Goal: Task Accomplishment & Management: Complete application form

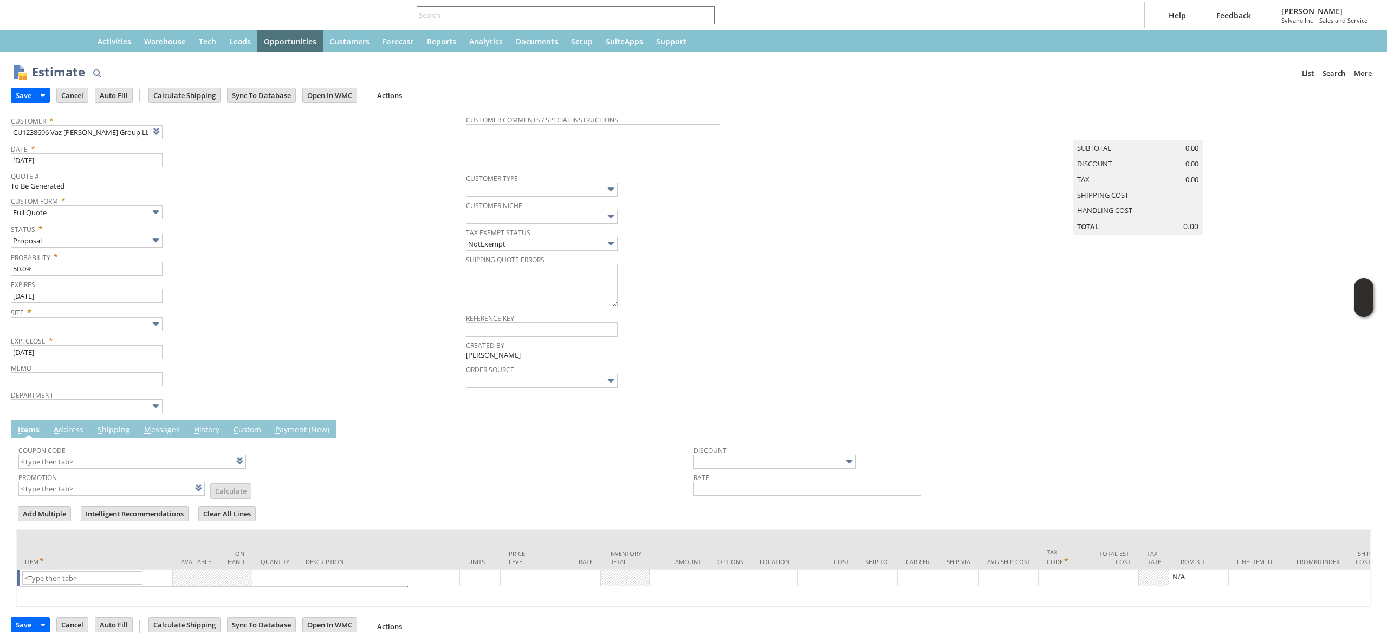
type input "10/1/2025"
type input "[DATE]"
type input "Intelligent Recommendations ⁰"
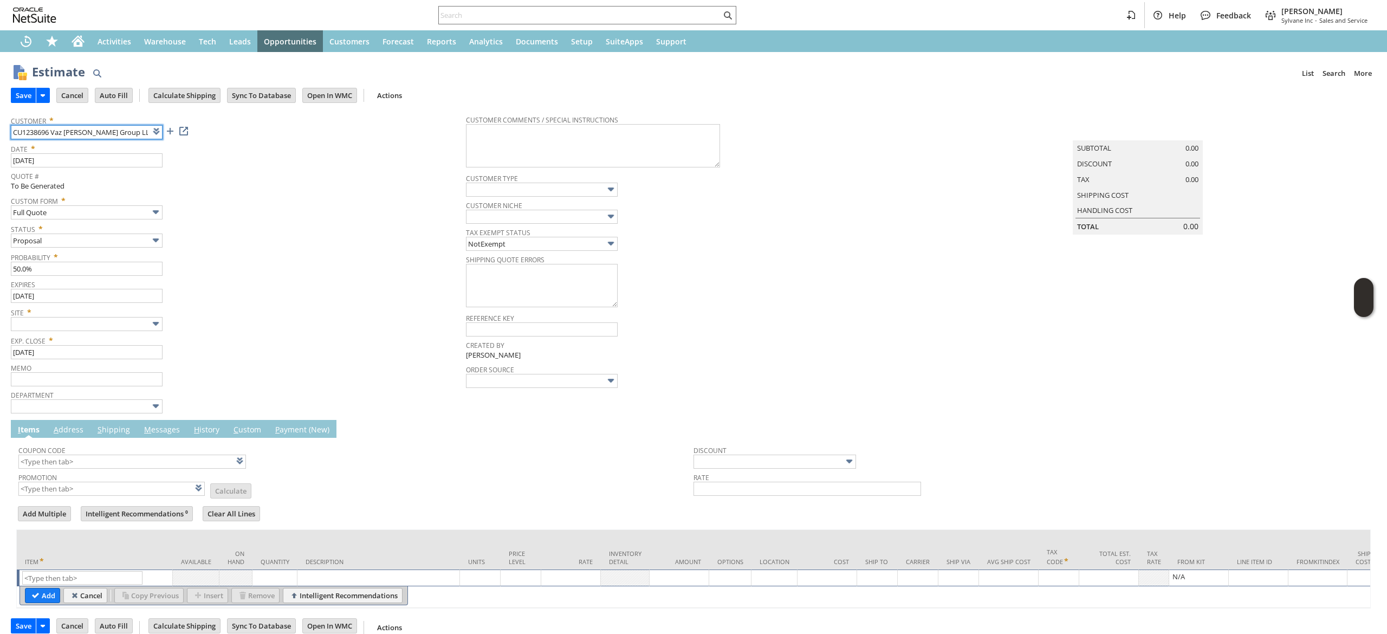
click at [115, 127] on input "CU1238696 Vaz Lopes Group LLC" at bounding box center [87, 132] width 152 height 14
drag, startPoint x: 115, startPoint y: 127, endPoint x: 120, endPoint y: 124, distance: 5.9
click at [114, 127] on input "CU1238696 Vaz Lopes Group LLC" at bounding box center [87, 132] width 152 height 14
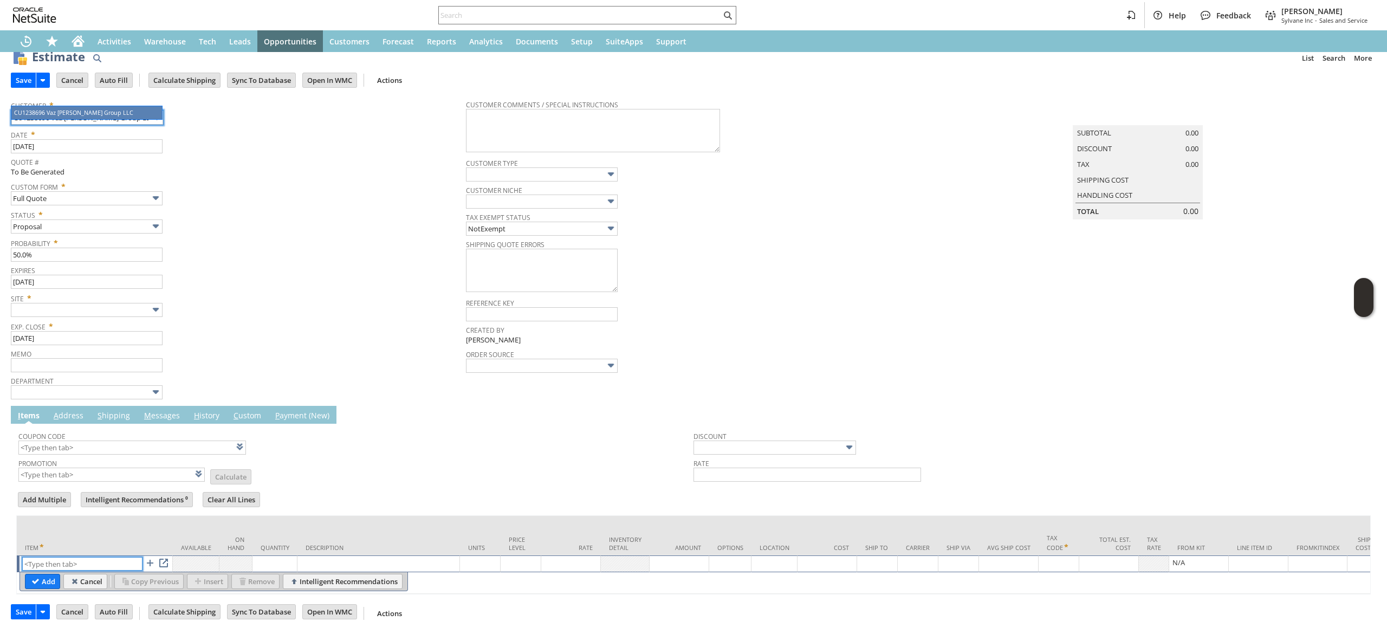
scroll to position [33, 0]
click at [55, 557] on input "text" at bounding box center [82, 564] width 120 height 14
paste input "fr8380"
drag, startPoint x: 72, startPoint y: 548, endPoint x: 70, endPoint y: 556, distance: 7.8
click at [70, 557] on input "fr8380" at bounding box center [83, 564] width 120 height 14
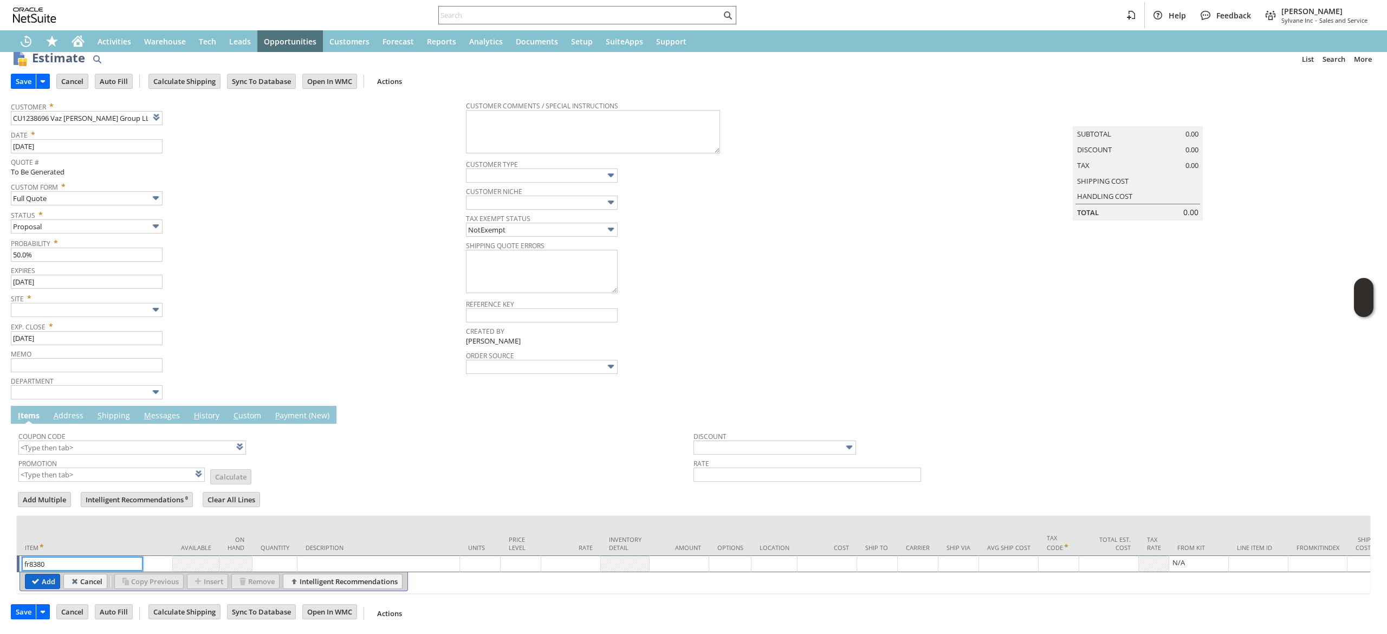
type input "fr8380"
click at [37, 574] on input "Add" at bounding box center [42, 581] width 34 height 14
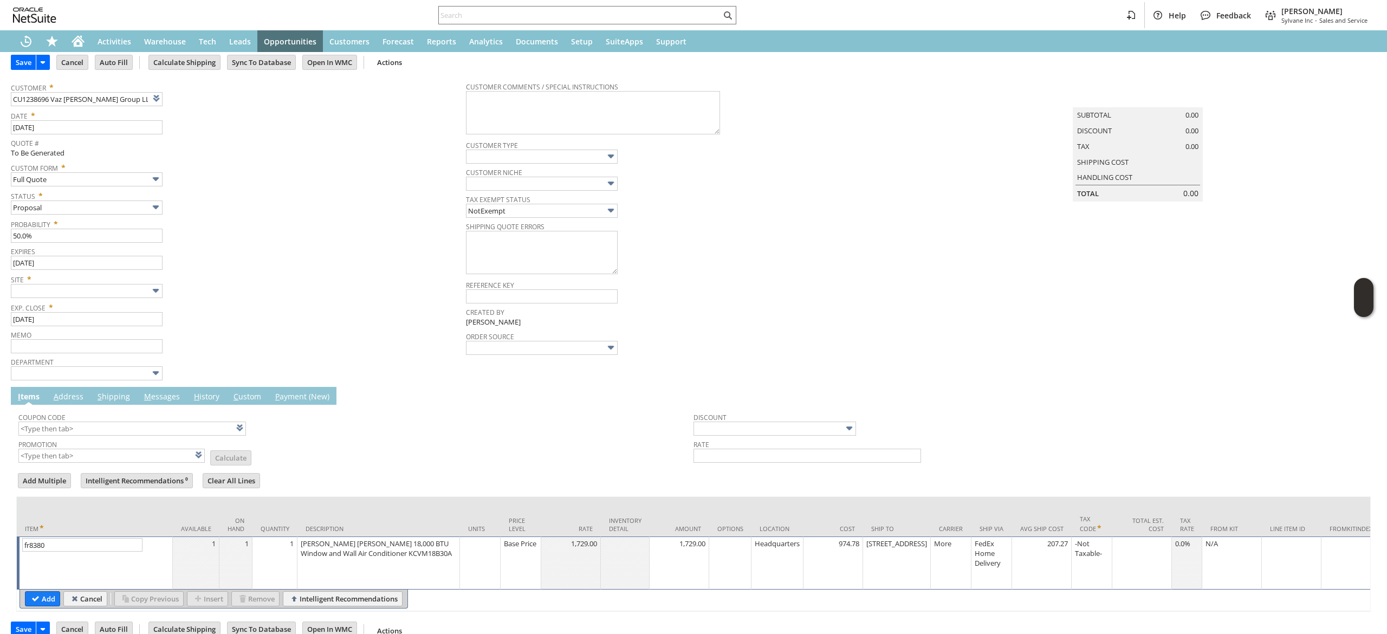
click at [35, 598] on table "Add Cancel Copy Previous Insert Remove Intelligent Recommendations" at bounding box center [214, 599] width 389 height 19
click at [40, 592] on input "Add" at bounding box center [42, 599] width 34 height 14
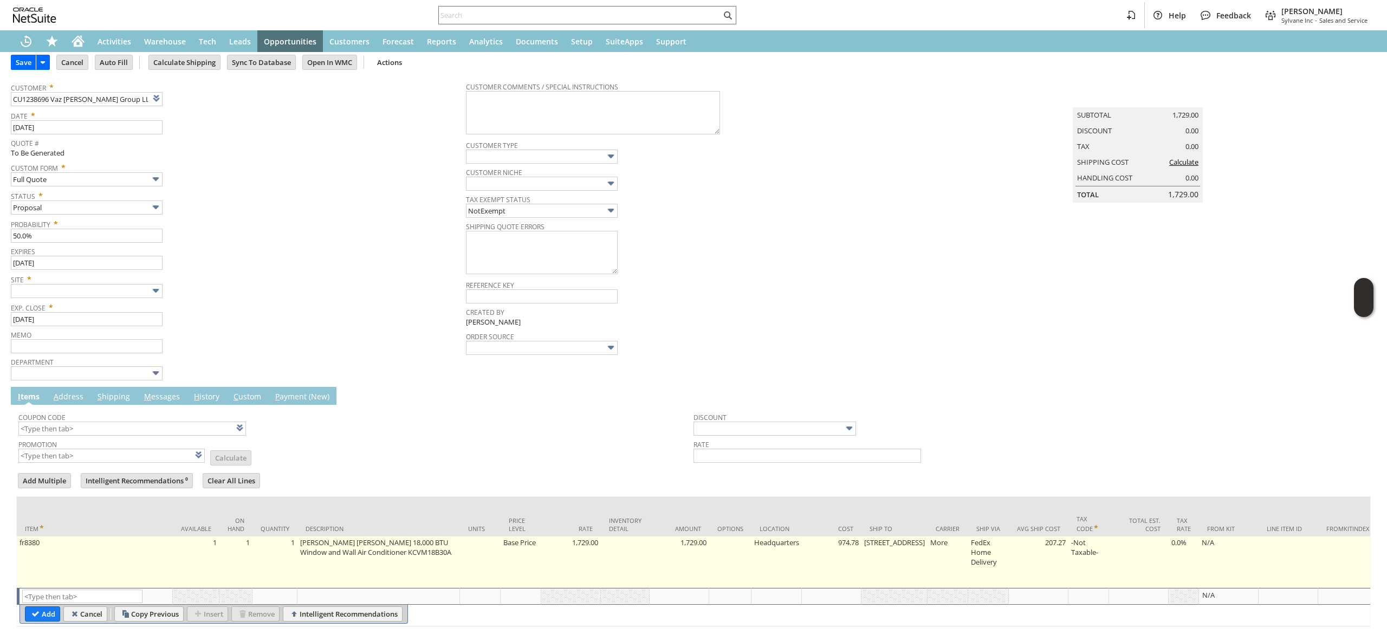
click at [245, 545] on td "1" at bounding box center [235, 561] width 33 height 51
type input "fr8380"
type input "OK"
type input "Make Copy"
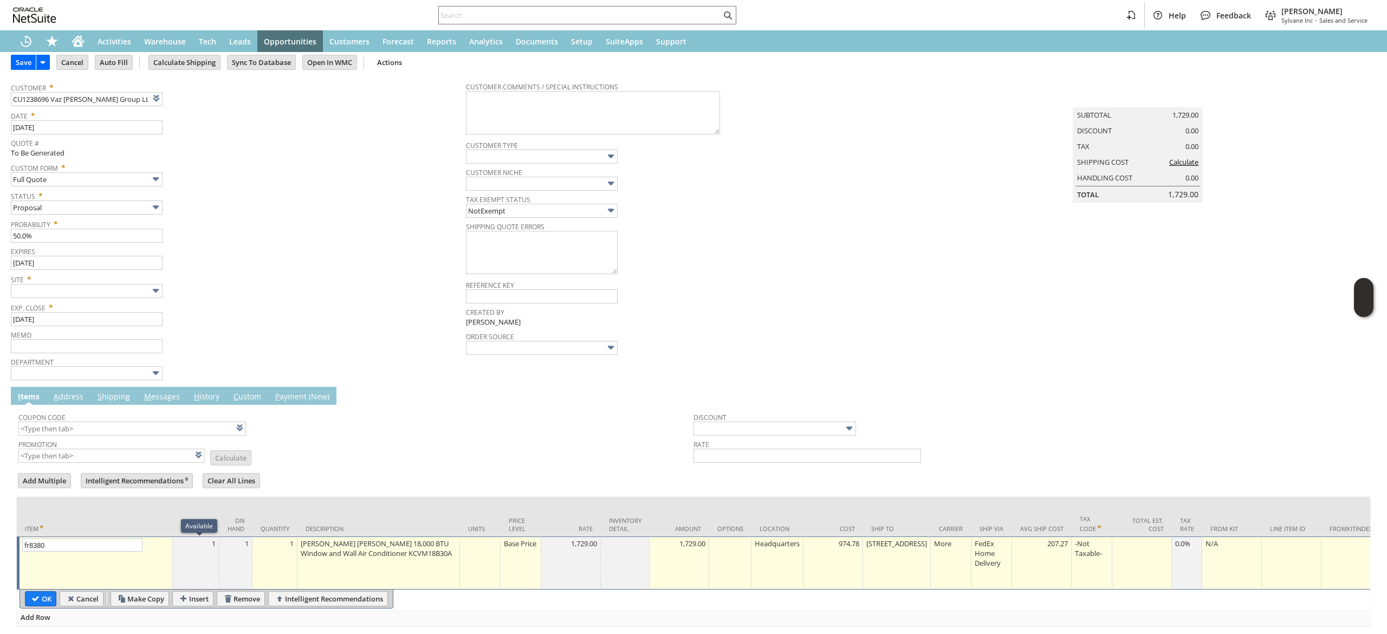
click at [200, 552] on td "1" at bounding box center [196, 562] width 47 height 53
click at [200, 554] on td "1" at bounding box center [196, 562] width 47 height 53
click at [213, 569] on td "1" at bounding box center [196, 562] width 47 height 53
click at [293, 559] on td "1" at bounding box center [275, 562] width 45 height 53
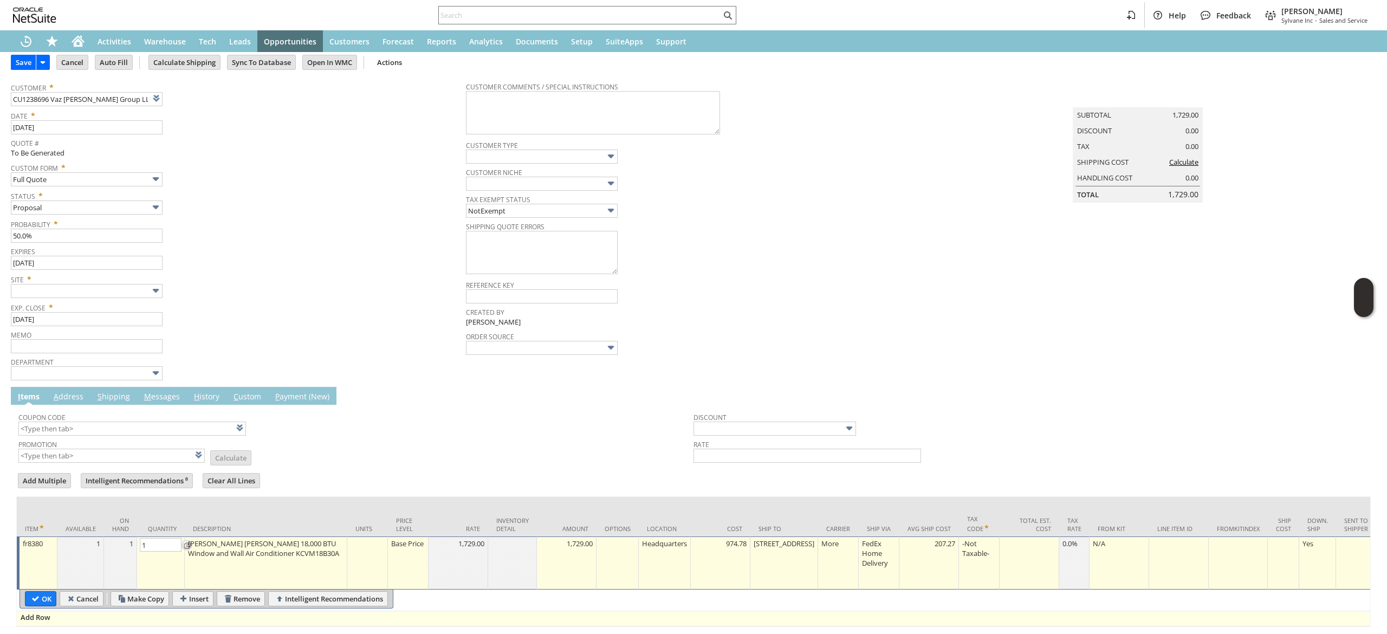
type input "4"
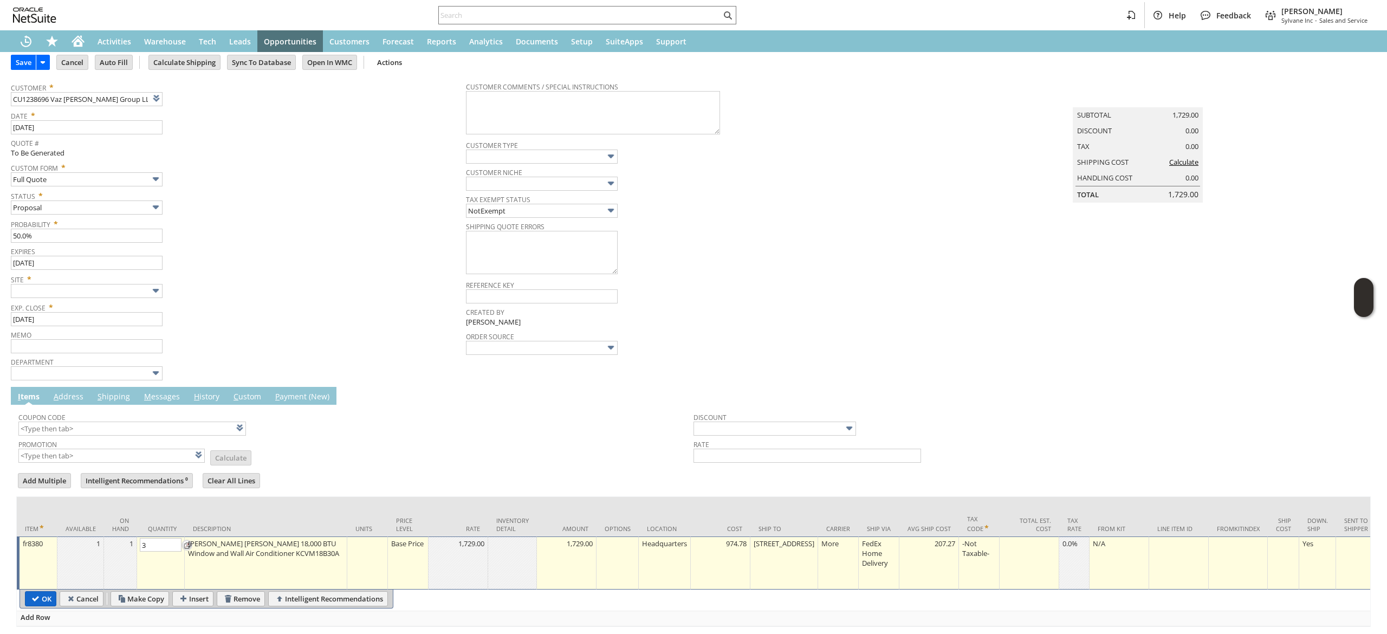
type input "3"
click at [38, 597] on td "OK" at bounding box center [40, 598] width 31 height 15
click at [39, 592] on input "OK" at bounding box center [40, 599] width 30 height 14
type input "Add"
type input "Copy Previous"
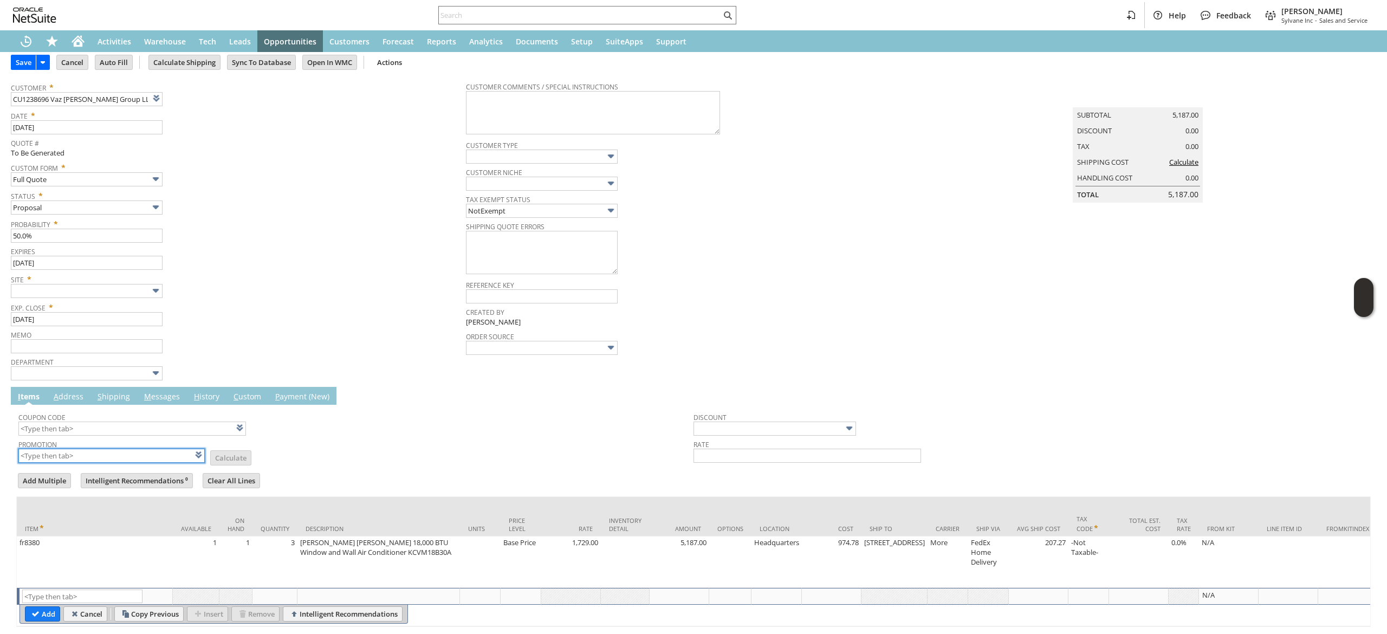
click at [135, 455] on input "text" at bounding box center [111, 456] width 186 height 14
type input "XA325"
click at [345, 471] on div at bounding box center [693, 468] width 1355 height 5
type input "XA325"
type input "Promo Code"
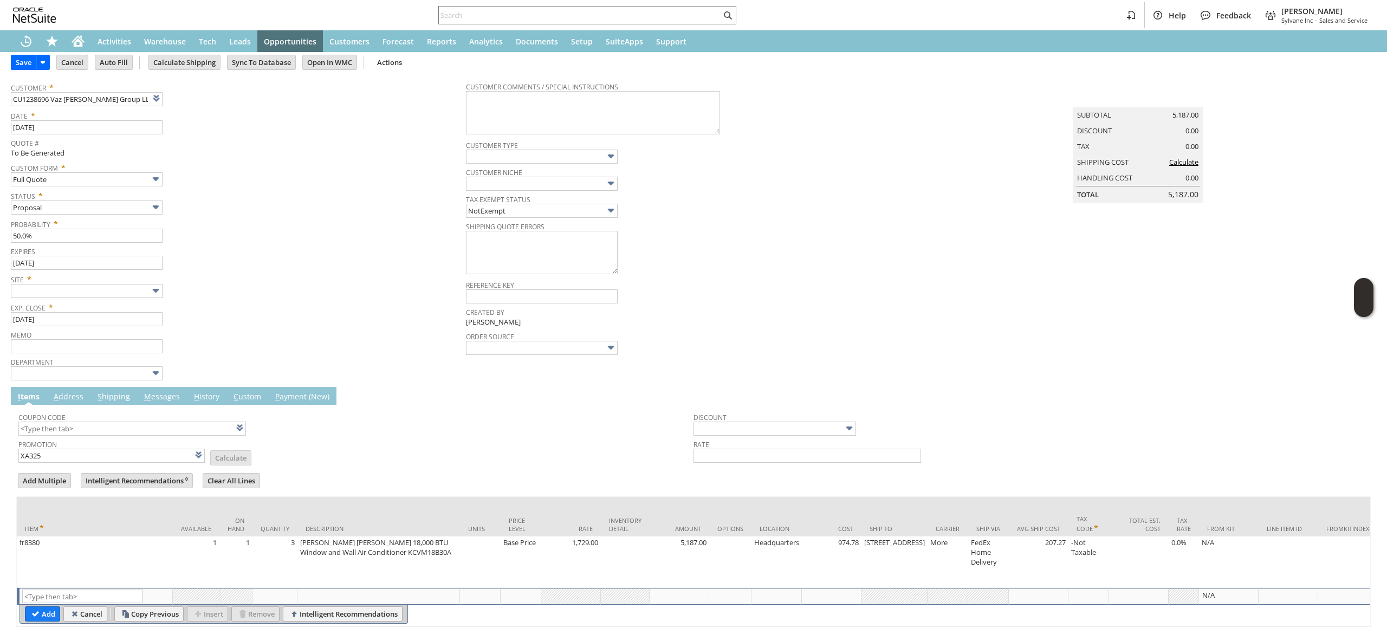
type input "-5.0%"
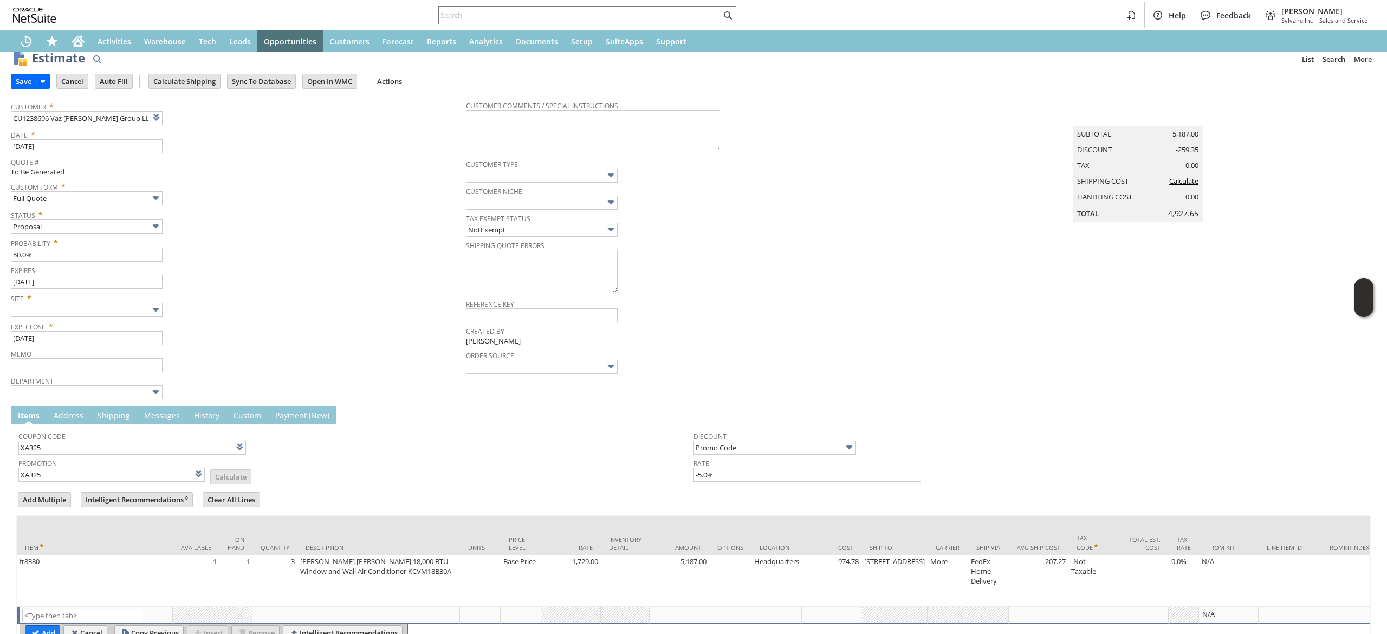
scroll to position [0, 0]
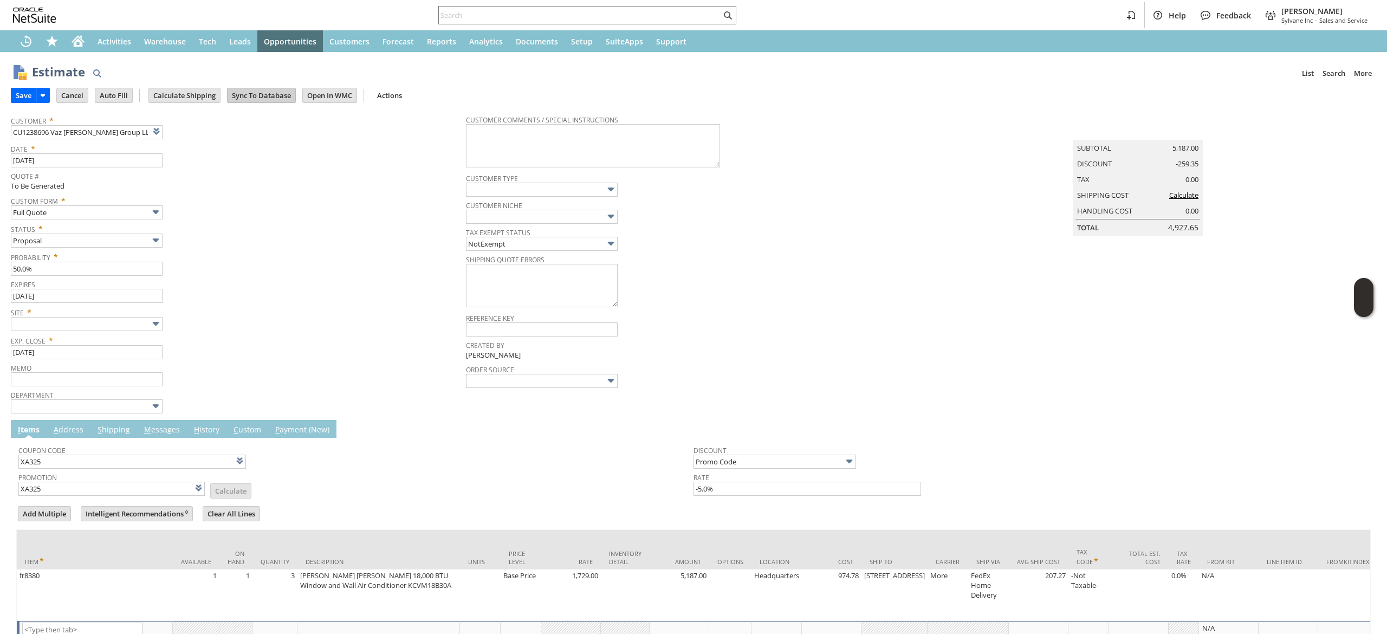
click at [236, 99] on input "Sync To Database" at bounding box center [262, 95] width 68 height 14
click at [198, 93] on input "Calculate Shipping" at bounding box center [184, 95] width 71 height 14
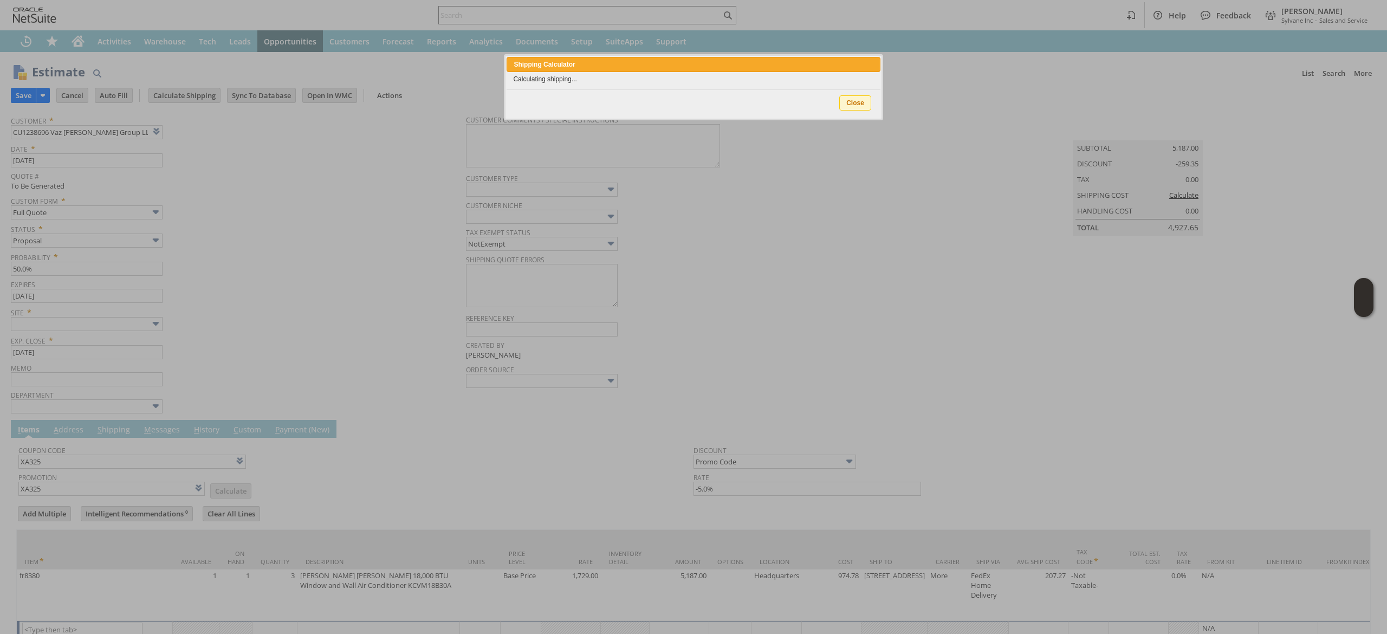
type input "Add"
type input "Copy Previous"
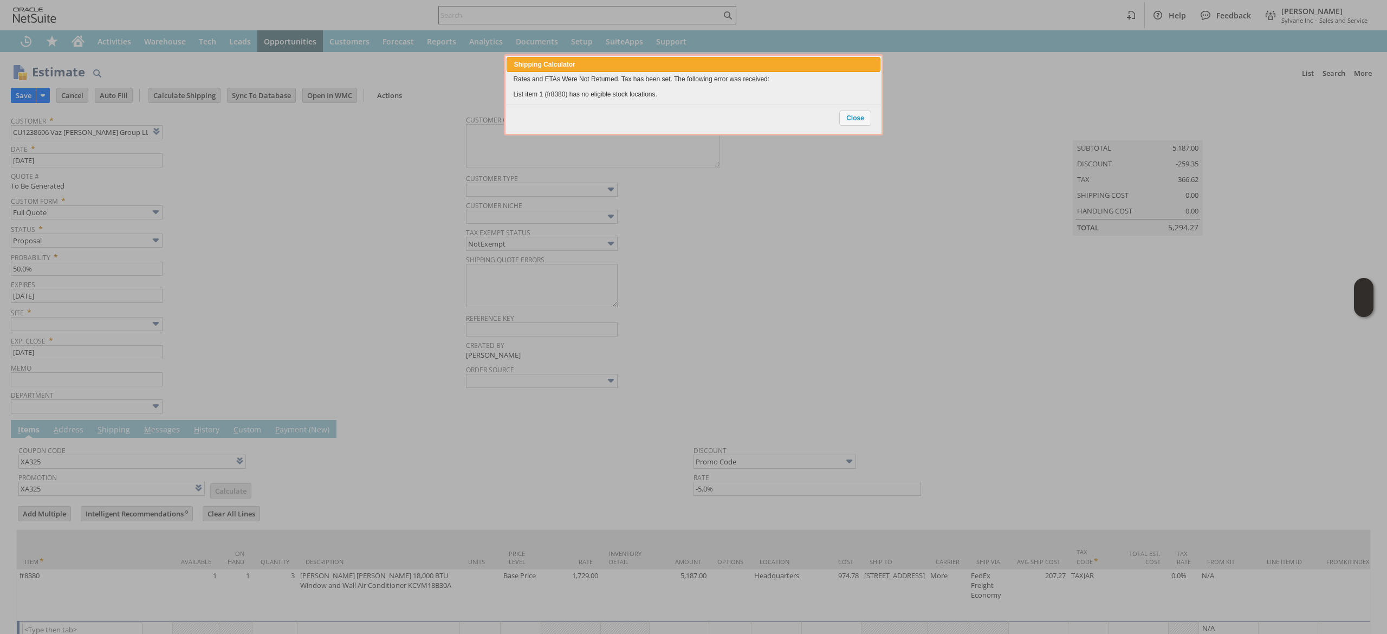
click at [835, 119] on div "Close" at bounding box center [693, 119] width 373 height 28
click at [852, 122] on span "Close" at bounding box center [855, 118] width 31 height 14
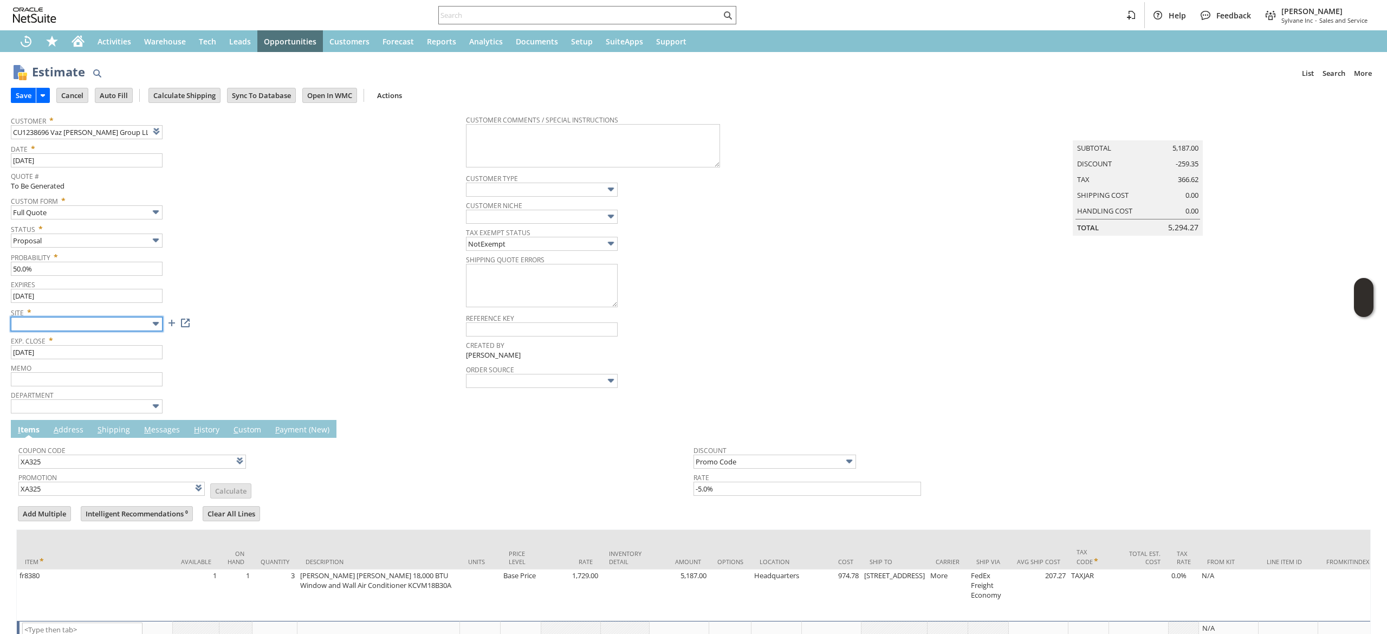
click at [93, 327] on input "text" at bounding box center [87, 324] width 152 height 14
drag, startPoint x: 92, startPoint y: 381, endPoint x: 105, endPoint y: 327, distance: 55.9
type input "Sylvane - www.sylvane.com"
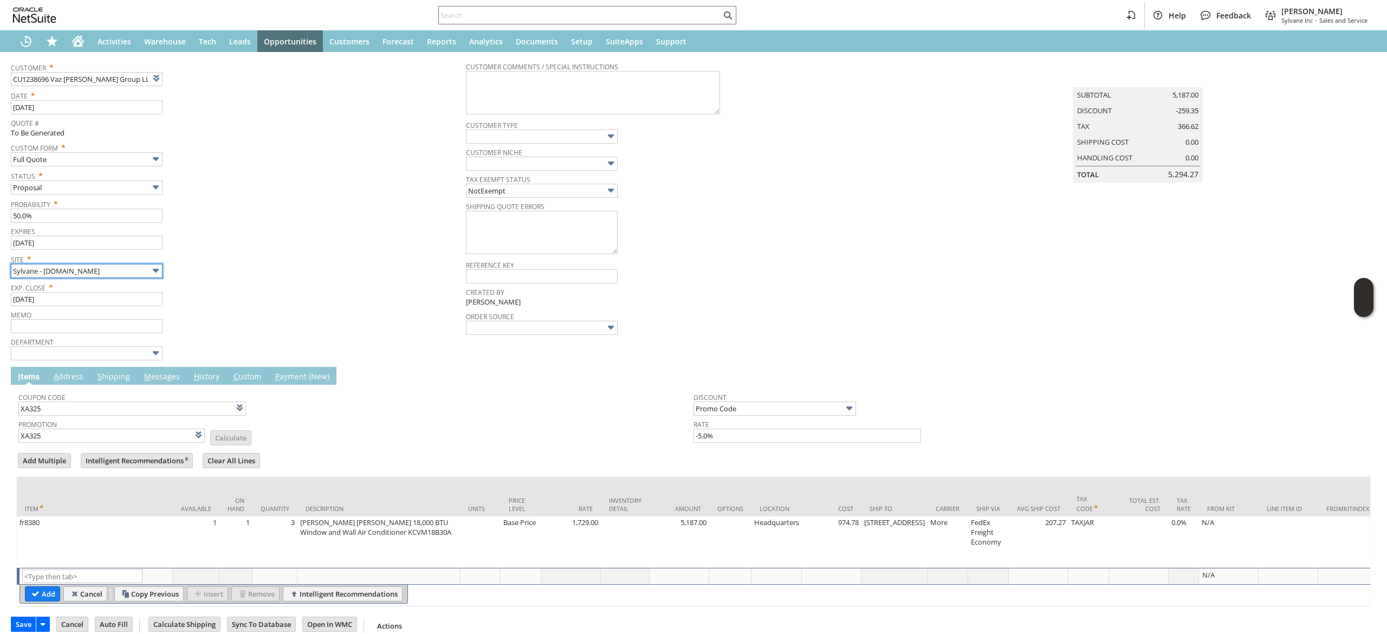
scroll to position [74, 0]
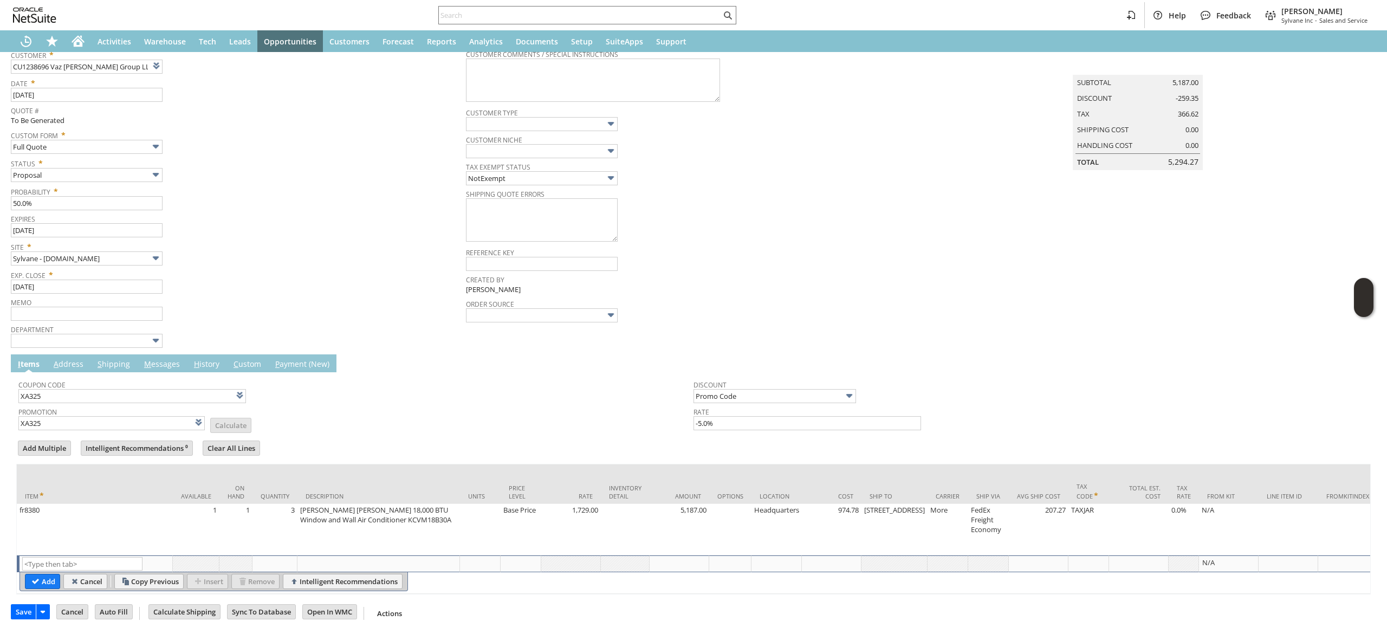
click at [185, 372] on td "Coupon Code XA325 Promotion XA325 List Calculate Discount Promo Code Rate -5.0%" at bounding box center [693, 402] width 1355 height 61
click at [161, 359] on link "M essages" at bounding box center [161, 365] width 41 height 12
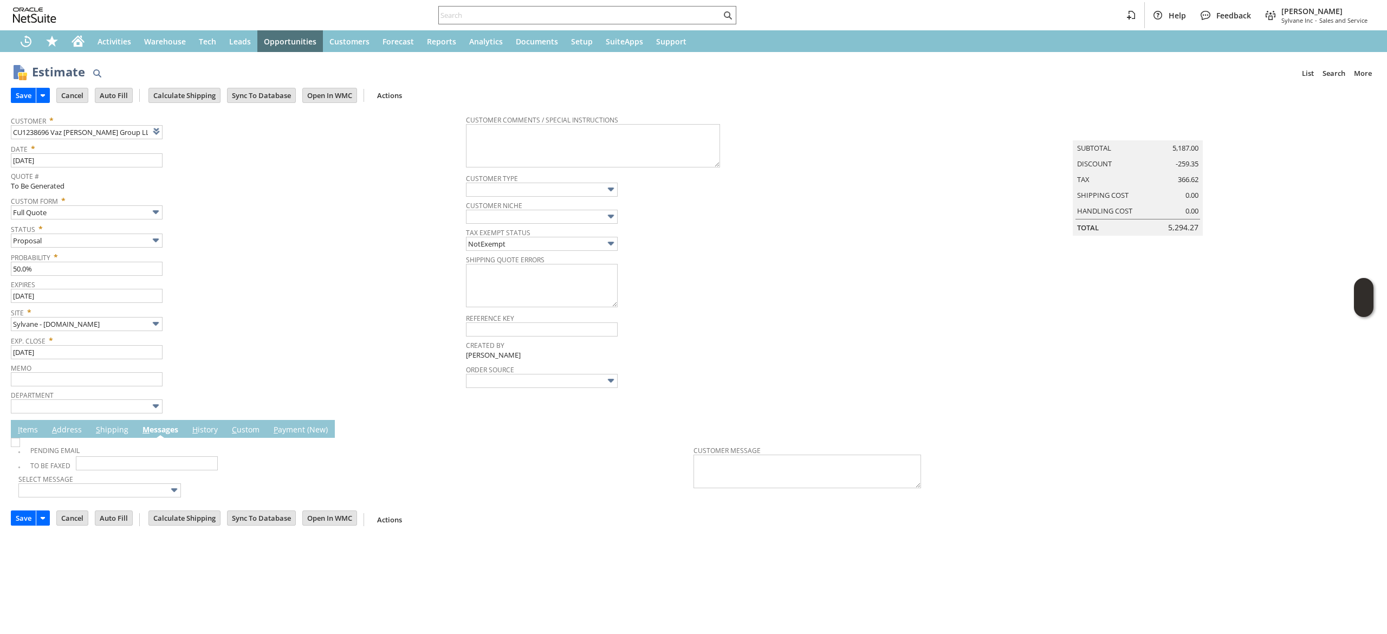
click at [20, 447] on img at bounding box center [15, 442] width 9 height 9
checkbox input "true"
click at [16, 86] on td "Save" at bounding box center [34, 95] width 46 height 20
drag, startPoint x: 22, startPoint y: 95, endPoint x: 386, endPoint y: 0, distance: 376.9
click at [24, 96] on input "Save" at bounding box center [23, 95] width 24 height 14
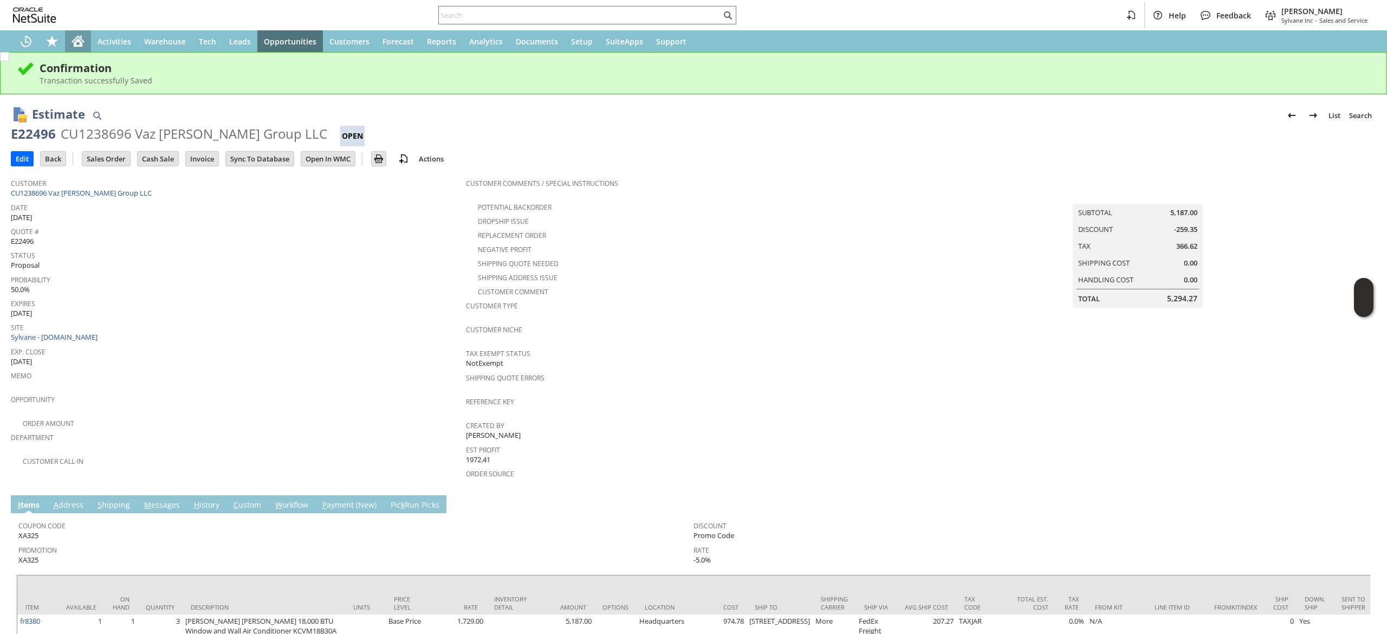
click at [72, 34] on div "Home" at bounding box center [78, 41] width 26 height 22
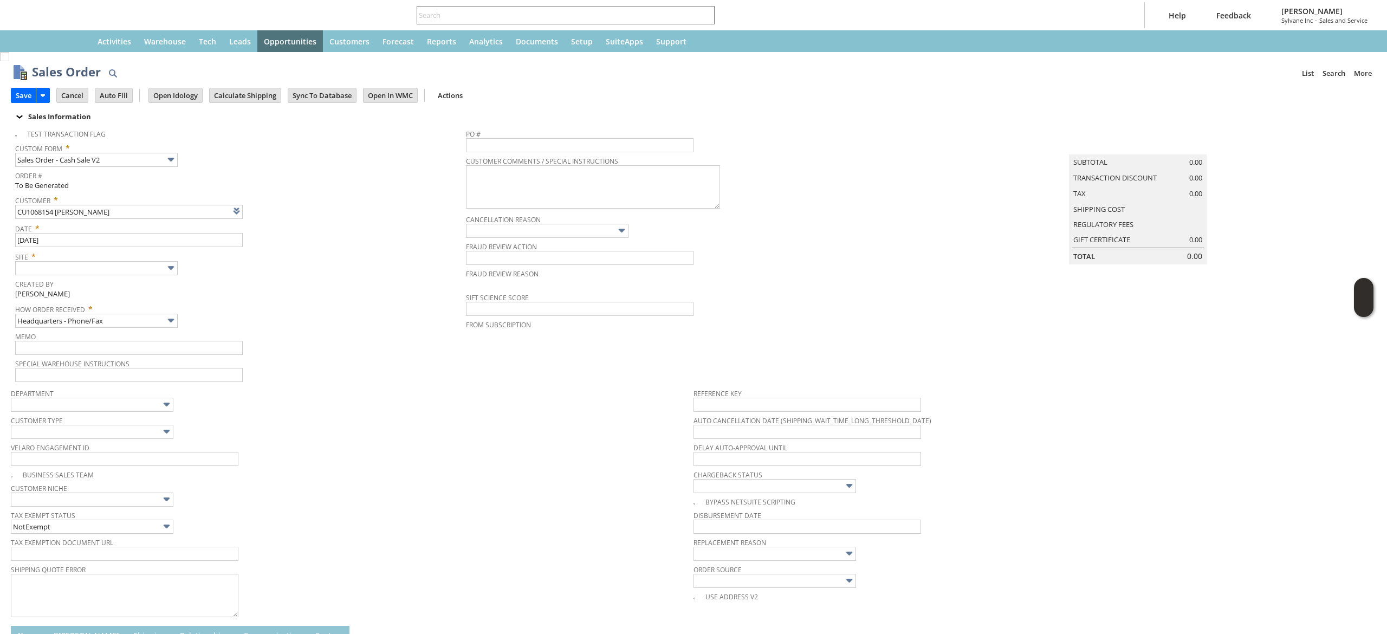
type input "Intelligent Recommendations ⁰"
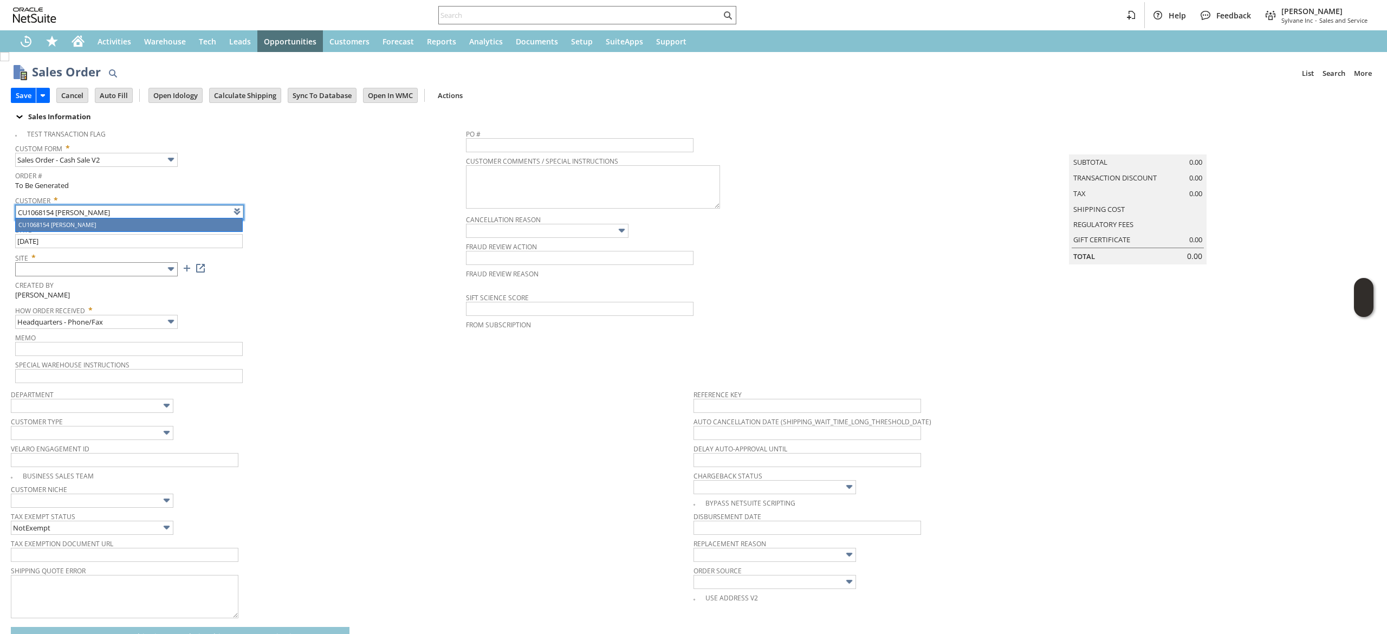
click at [124, 260] on div "Site *" at bounding box center [237, 262] width 445 height 27
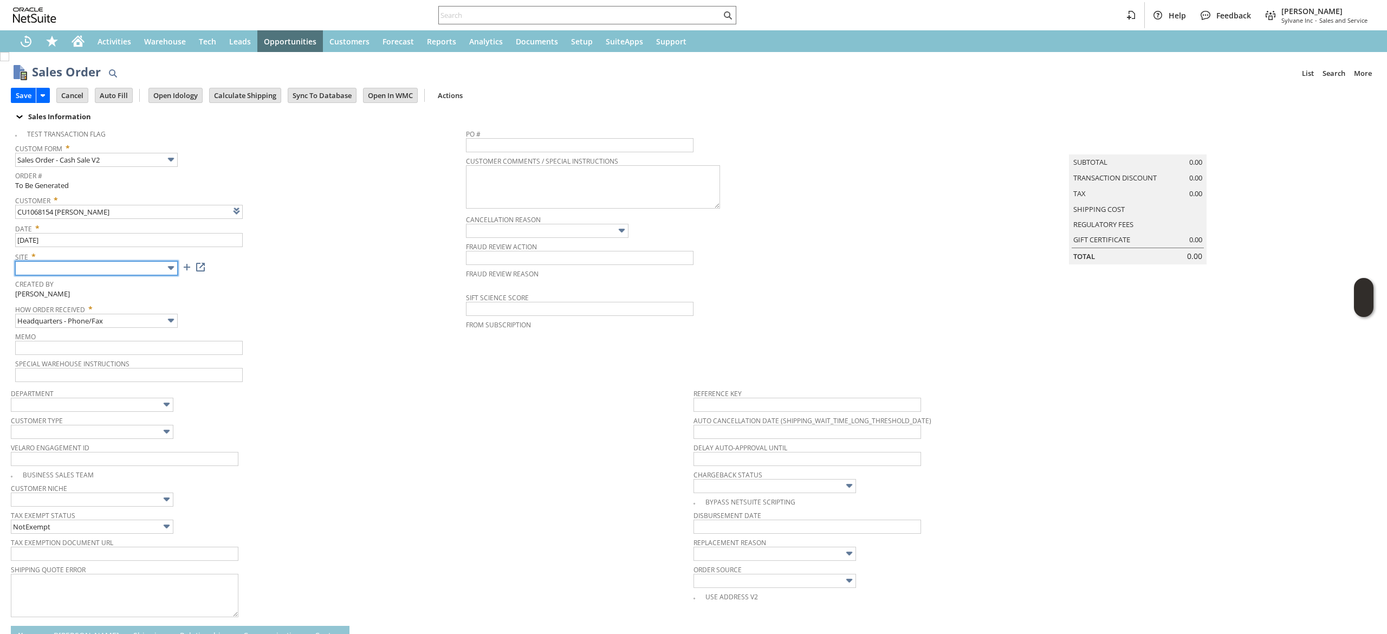
click at [137, 268] on input "text" at bounding box center [96, 268] width 163 height 14
type input "Sylvane - www.sylvane.com"
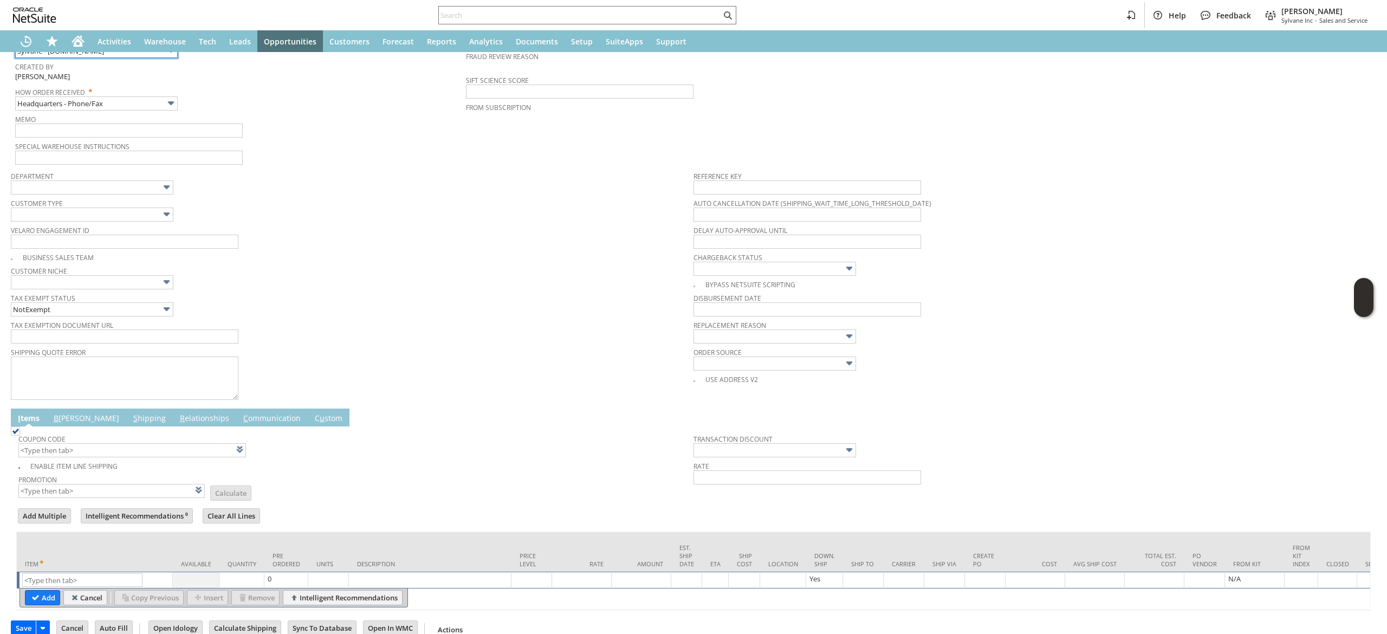
scroll to position [254, 0]
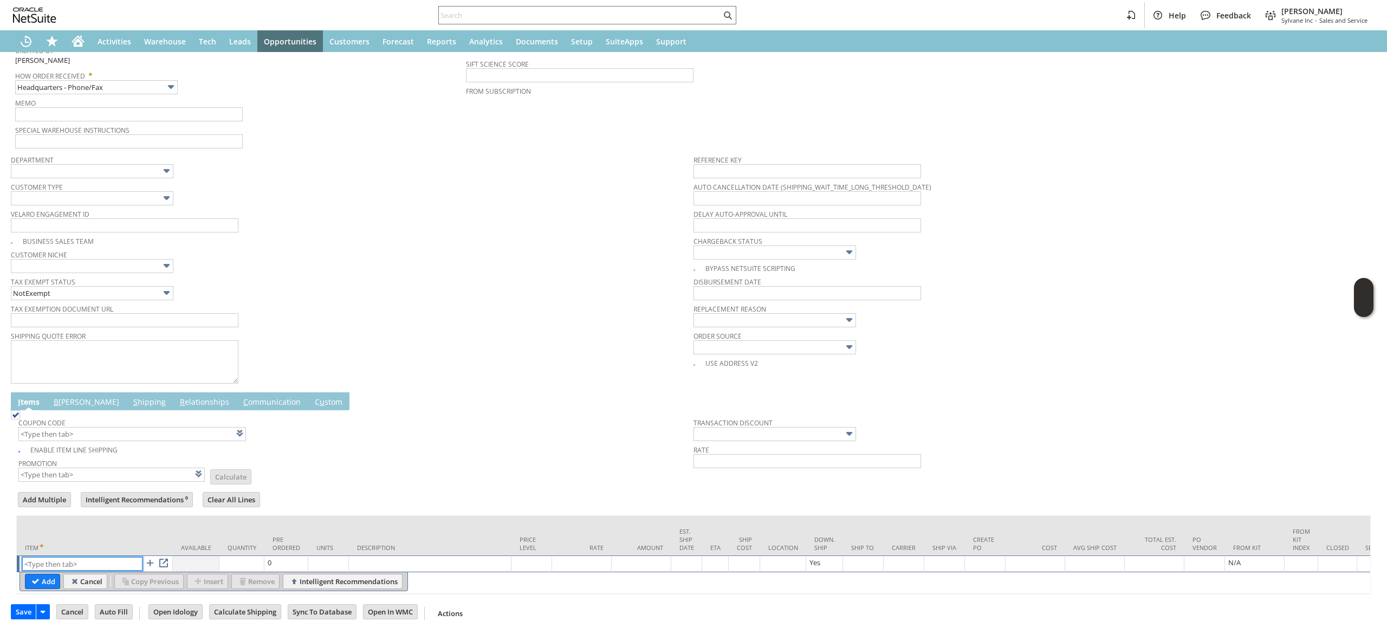
click at [87, 557] on input "text" at bounding box center [82, 564] width 120 height 14
paste input "mi14290"
type input "mi14290"
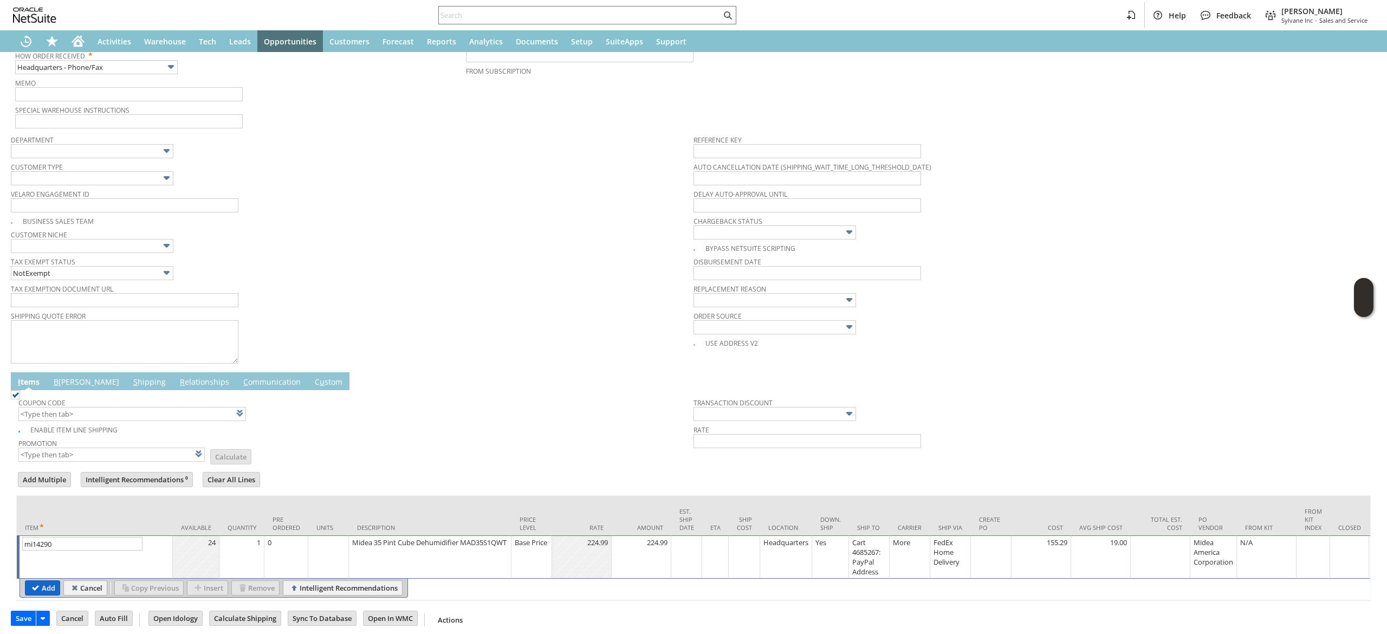
click at [28, 596] on td "Add" at bounding box center [42, 587] width 35 height 15
click at [36, 594] on input "Add" at bounding box center [42, 588] width 34 height 14
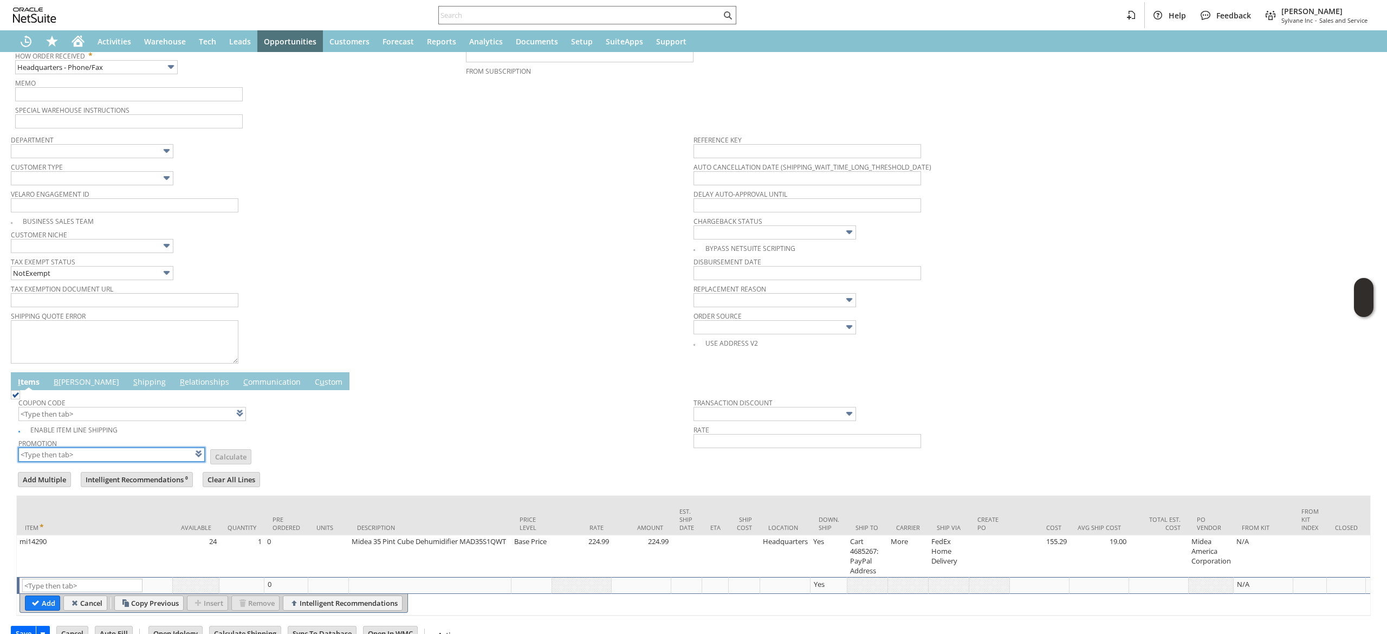
click at [126, 458] on input "text" at bounding box center [111, 455] width 186 height 14
type input "XA327"
click at [495, 460] on td "Promotion XA327 List Calculate" at bounding box center [355, 449] width 675 height 27
type input "XA327"
type input "Promo Code"
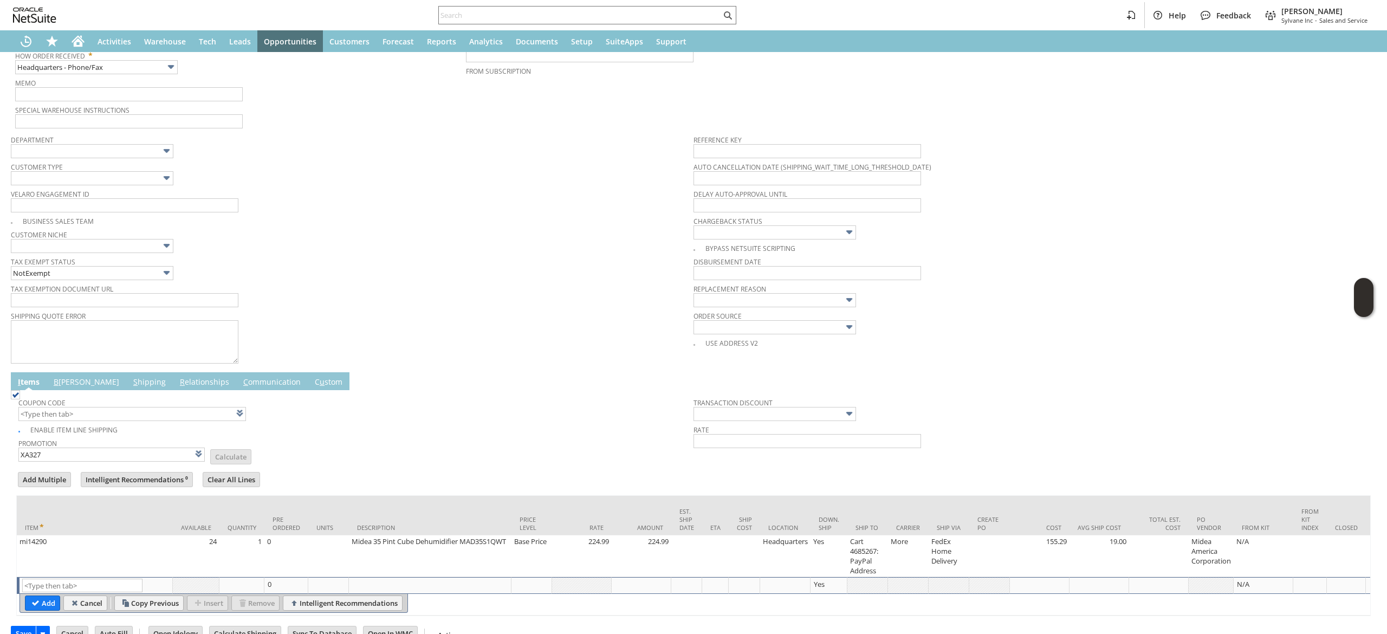
type input "-10.0%"
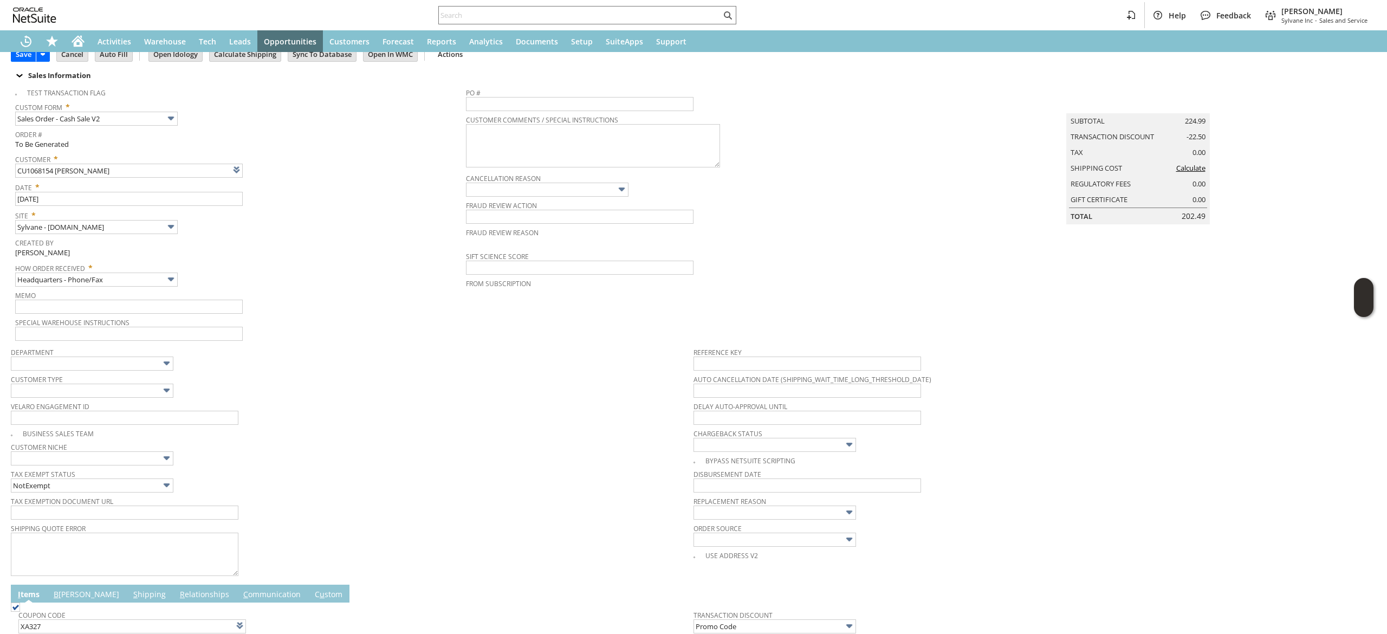
scroll to position [0, 0]
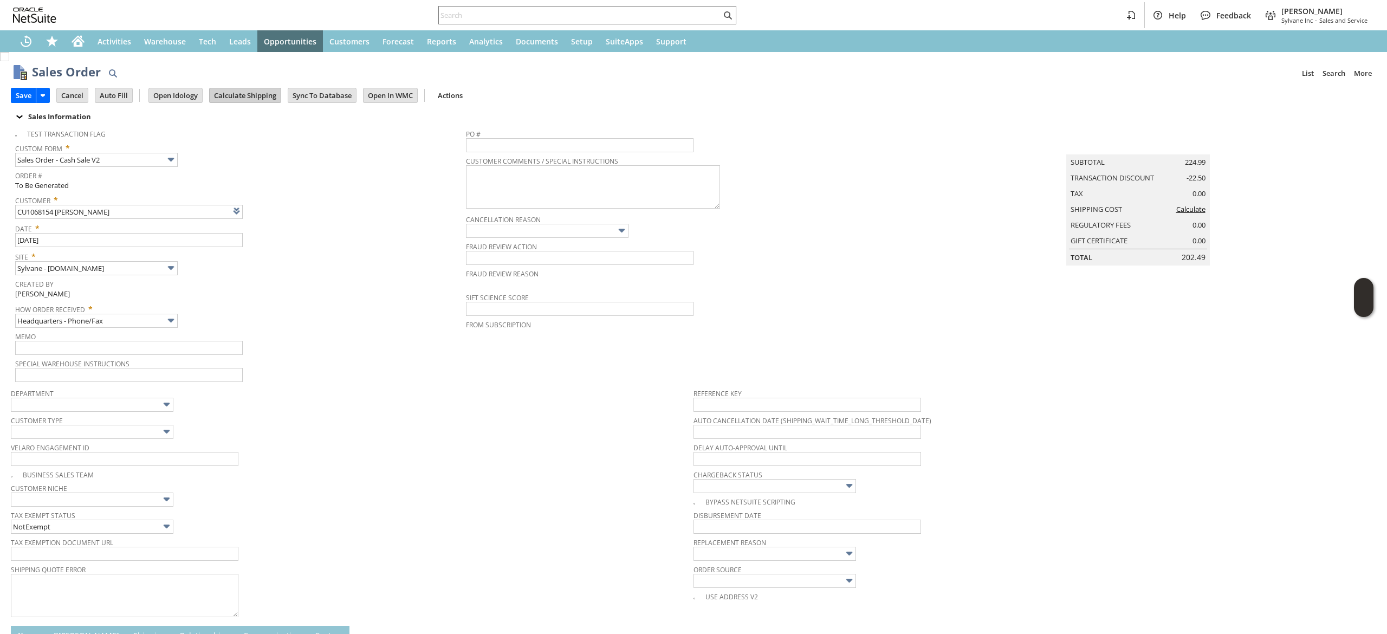
click at [269, 93] on input "Calculate Shipping" at bounding box center [245, 95] width 71 height 14
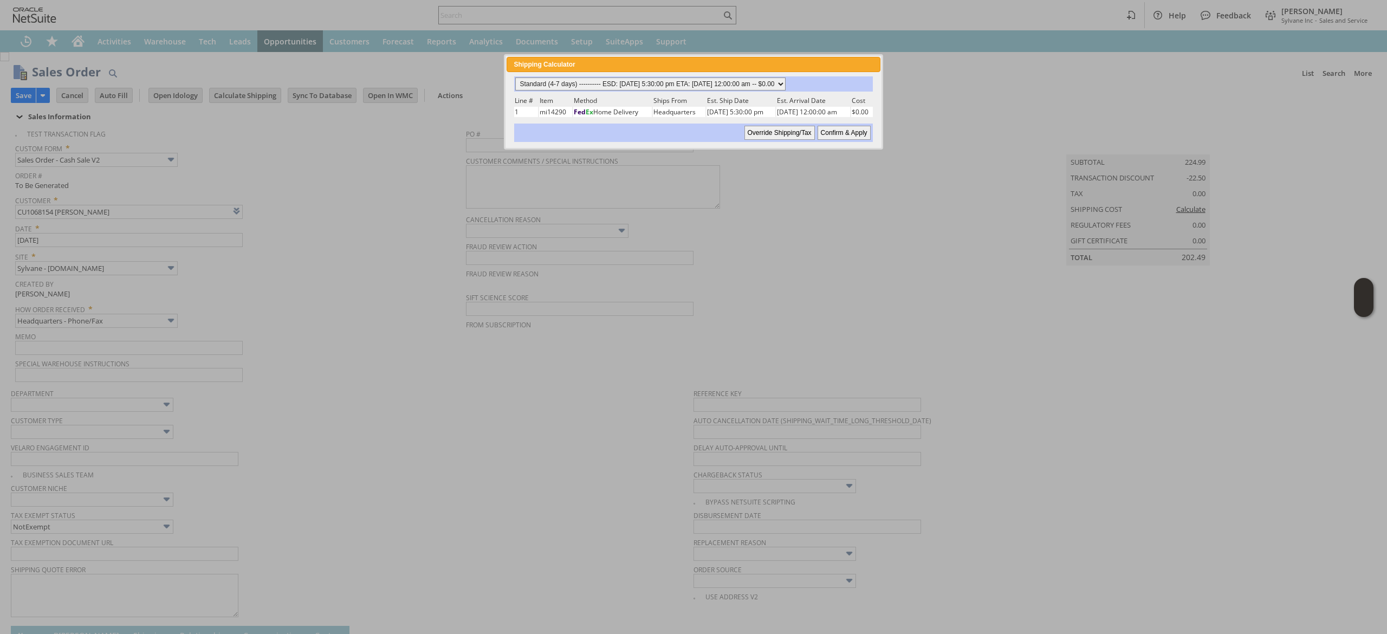
click at [768, 82] on select "Standard (4-7 days) ---------- ESD: 09/02/2025 5:30:00 pm ETA: 09/04/2025 12:00…" at bounding box center [650, 83] width 270 height 13
select select "2 Day ------------------------ ESD: 09/02/2025 5:30:00 pm ETA: 09/04/2025 12:00…"
click at [515, 77] on select "Standard (4-7 days) ---------- ESD: 09/02/2025 5:30:00 pm ETA: 09/04/2025 12:00…" at bounding box center [650, 83] width 270 height 13
click at [855, 127] on input "Confirm & Apply" at bounding box center [844, 133] width 53 height 14
type input "Add"
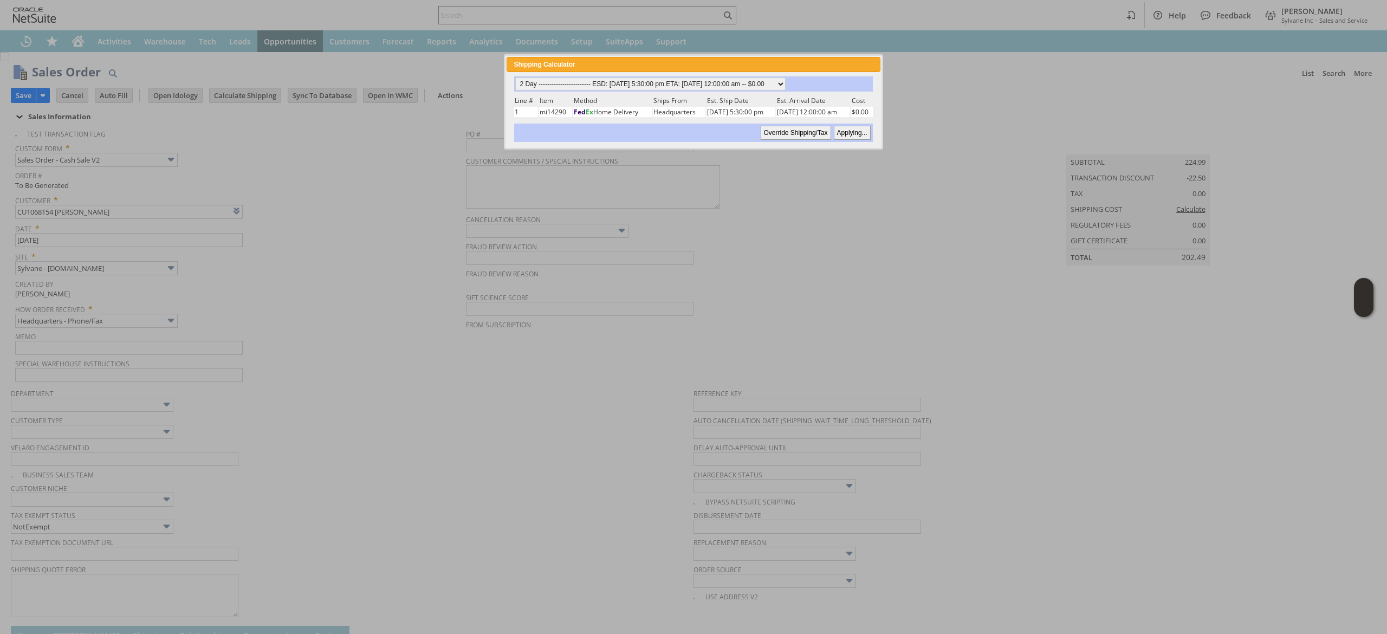
type input "Copy Previous"
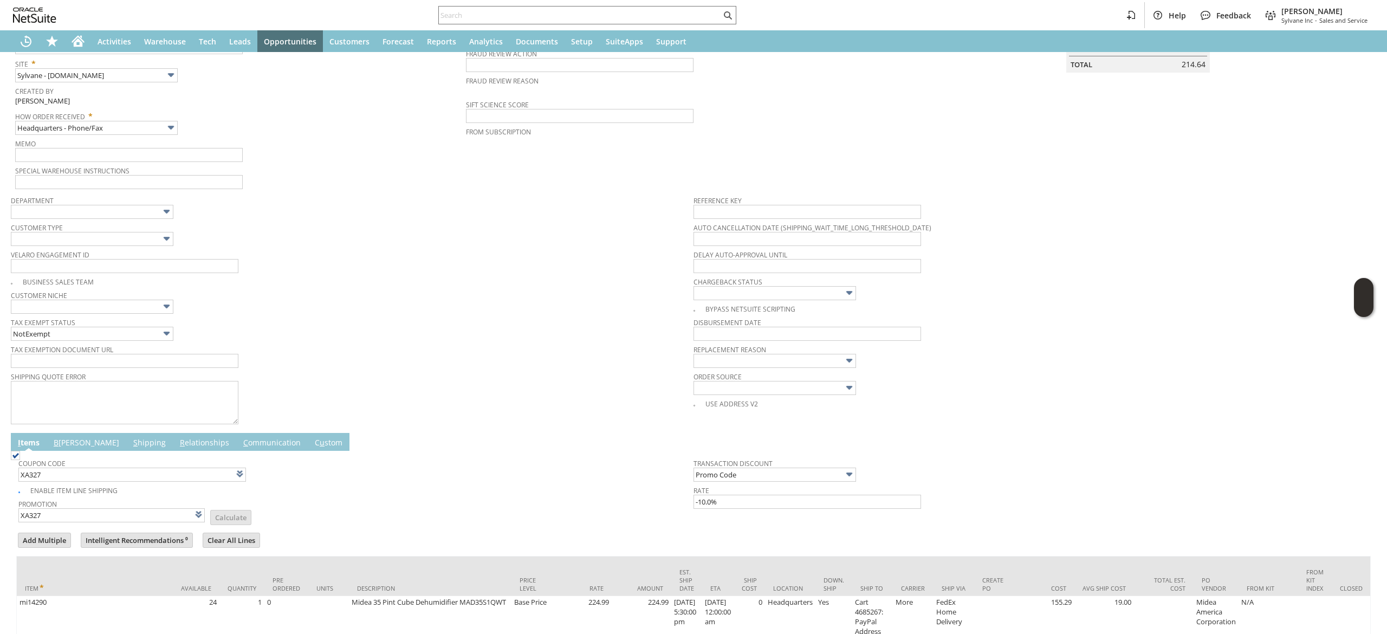
scroll to position [294, 0]
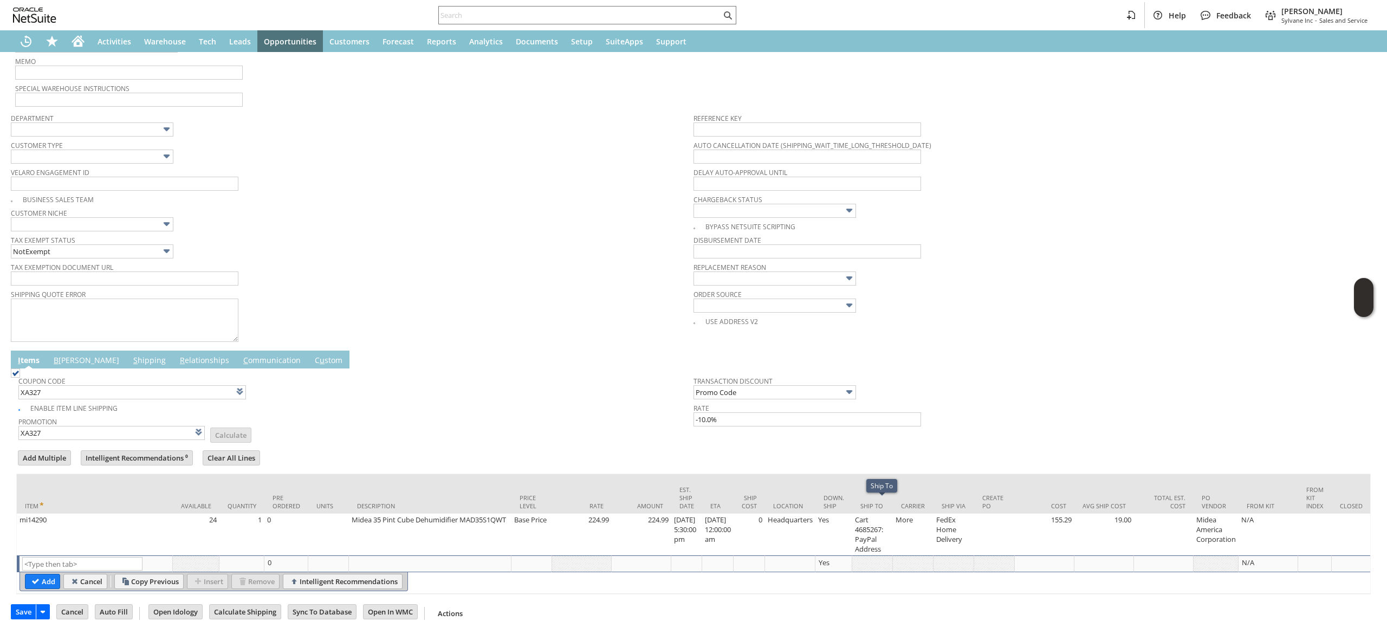
click at [68, 355] on link "B illing" at bounding box center [86, 361] width 71 height 12
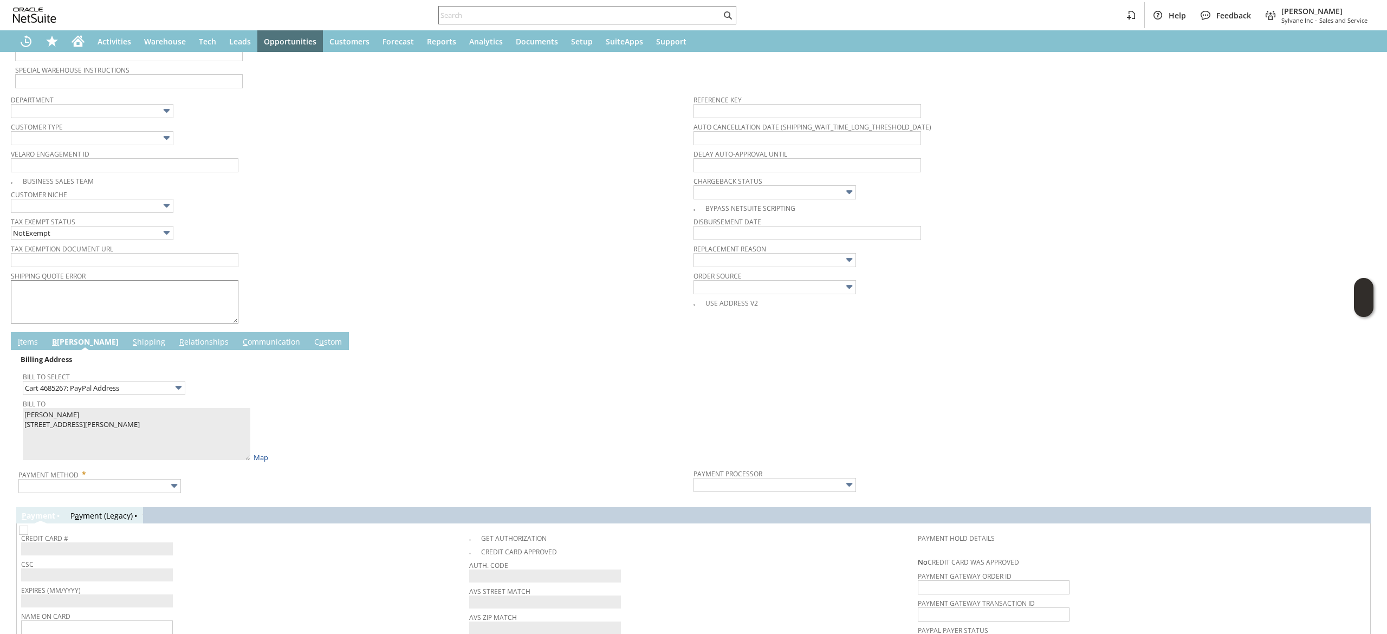
click at [130, 345] on link "S hipping" at bounding box center [149, 343] width 38 height 12
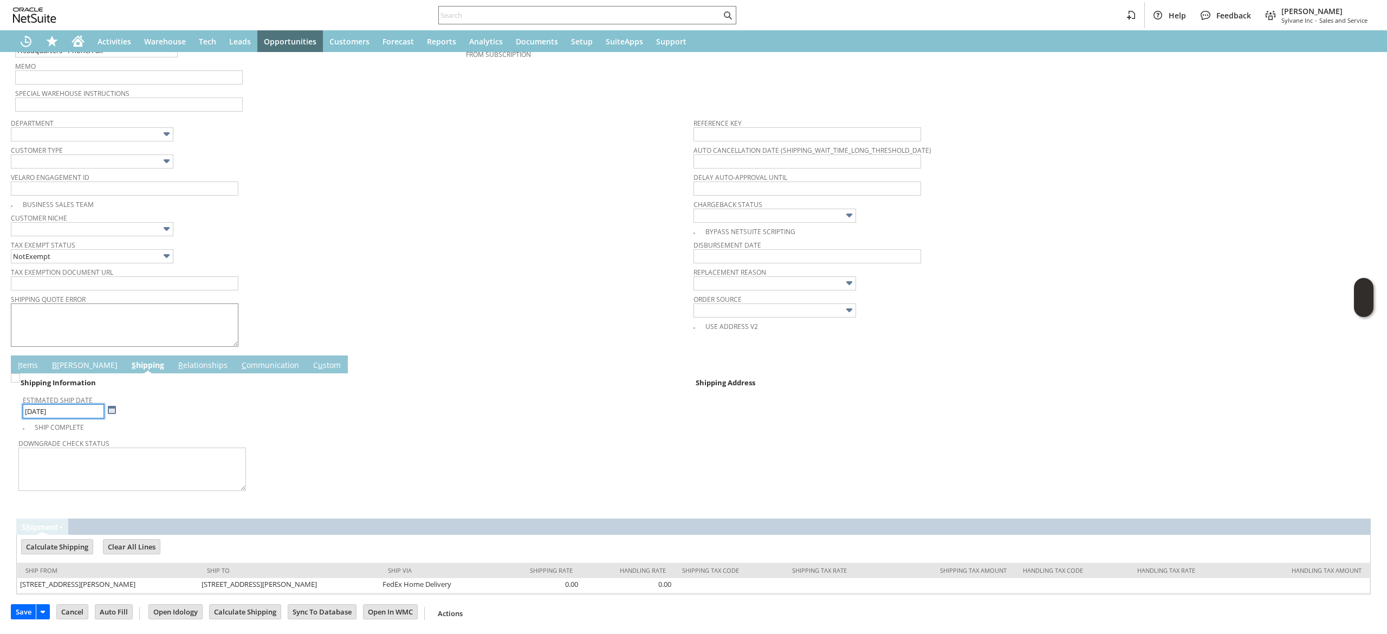
scroll to position [273, 0]
drag, startPoint x: 54, startPoint y: 368, endPoint x: 61, endPoint y: 376, distance: 10.0
click at [54, 367] on span "B" at bounding box center [54, 365] width 5 height 10
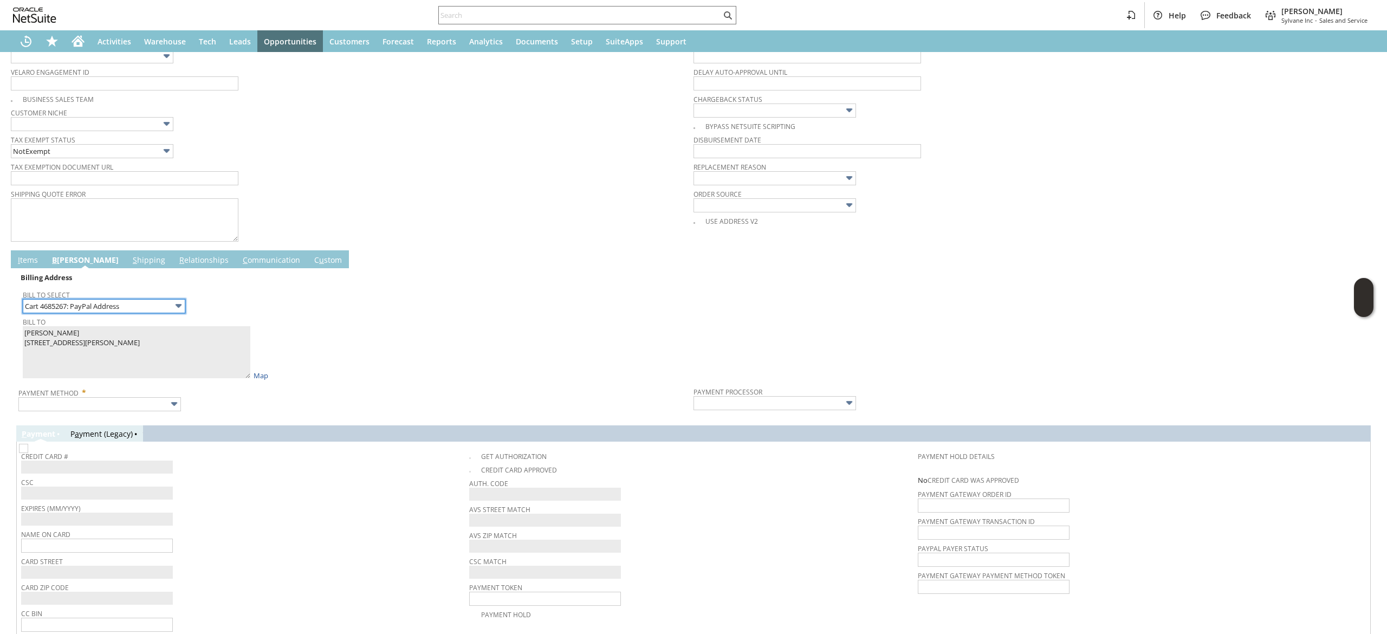
scroll to position [455, 0]
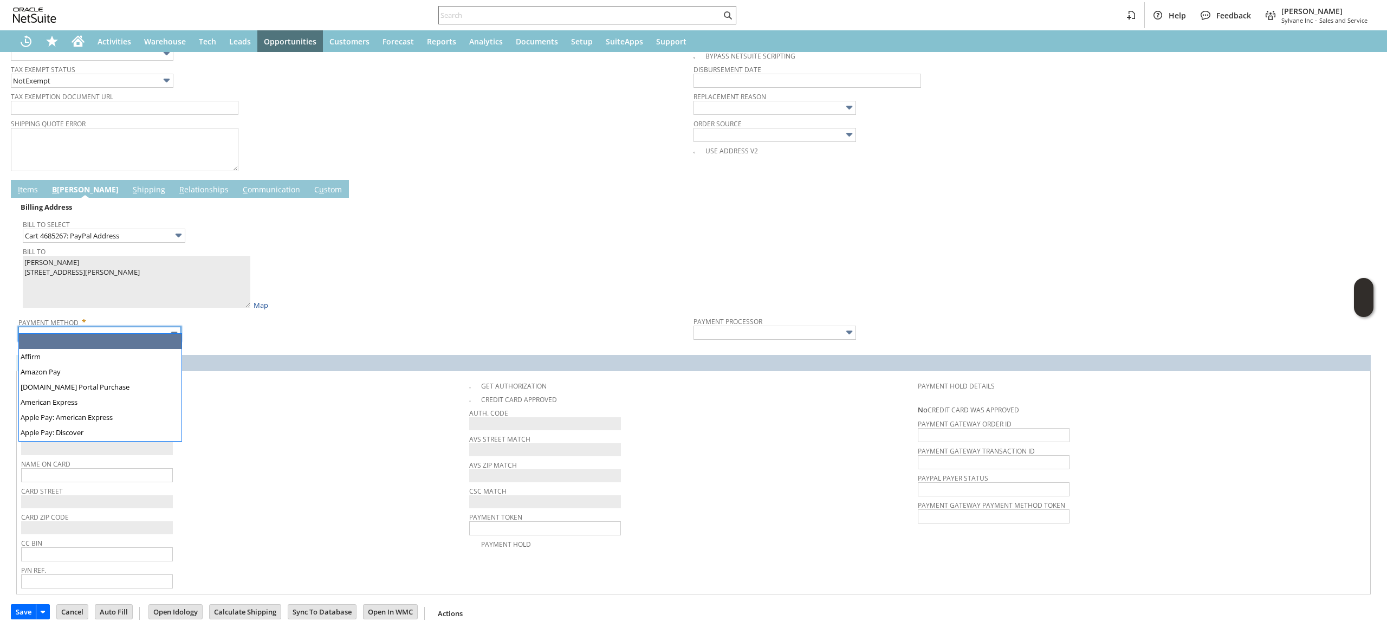
click at [157, 327] on input "text" at bounding box center [99, 334] width 163 height 14
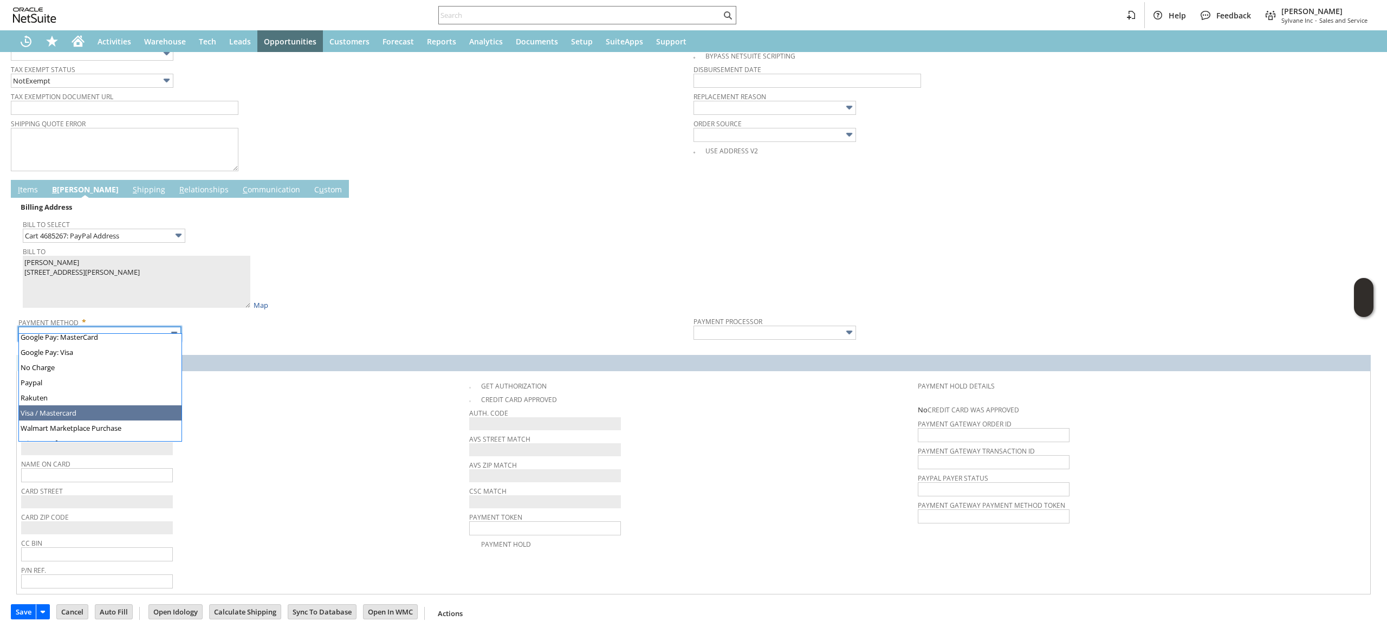
type input "Visa / Mastercard"
type input "Braintree"
checkbox input "true"
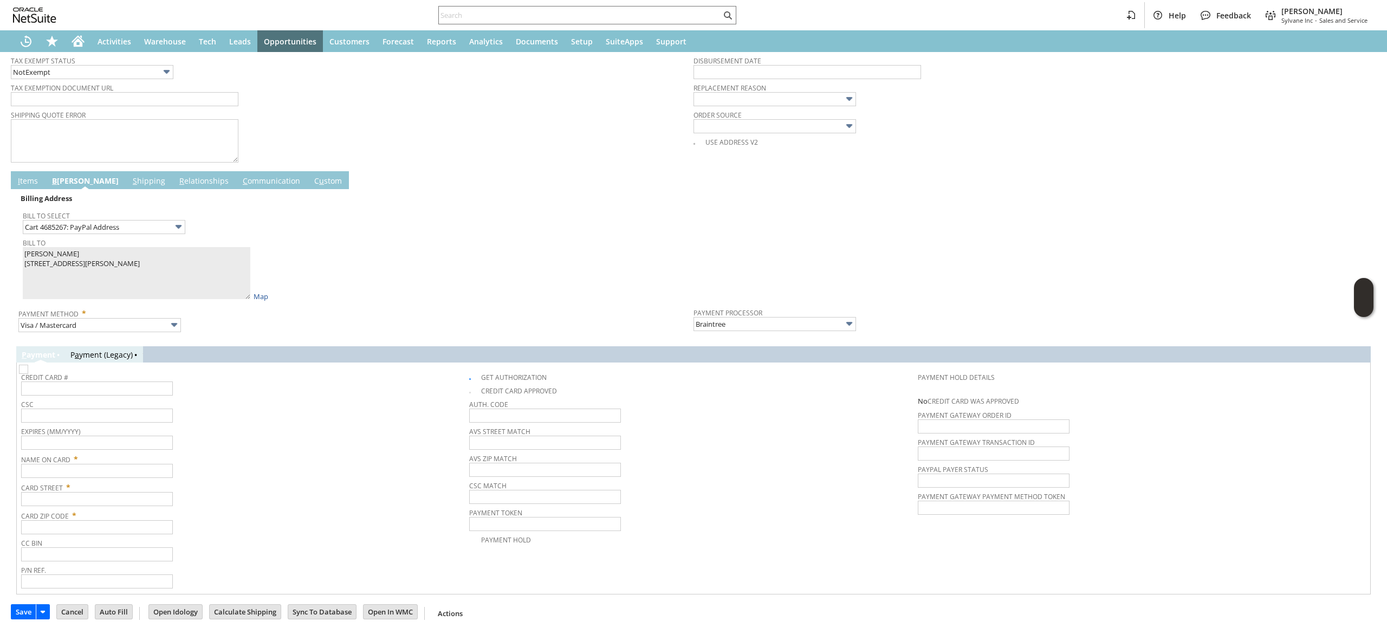
click at [36, 189] on td "I tems" at bounding box center [28, 180] width 34 height 18
click at [37, 179] on link "I tems" at bounding box center [27, 182] width 25 height 12
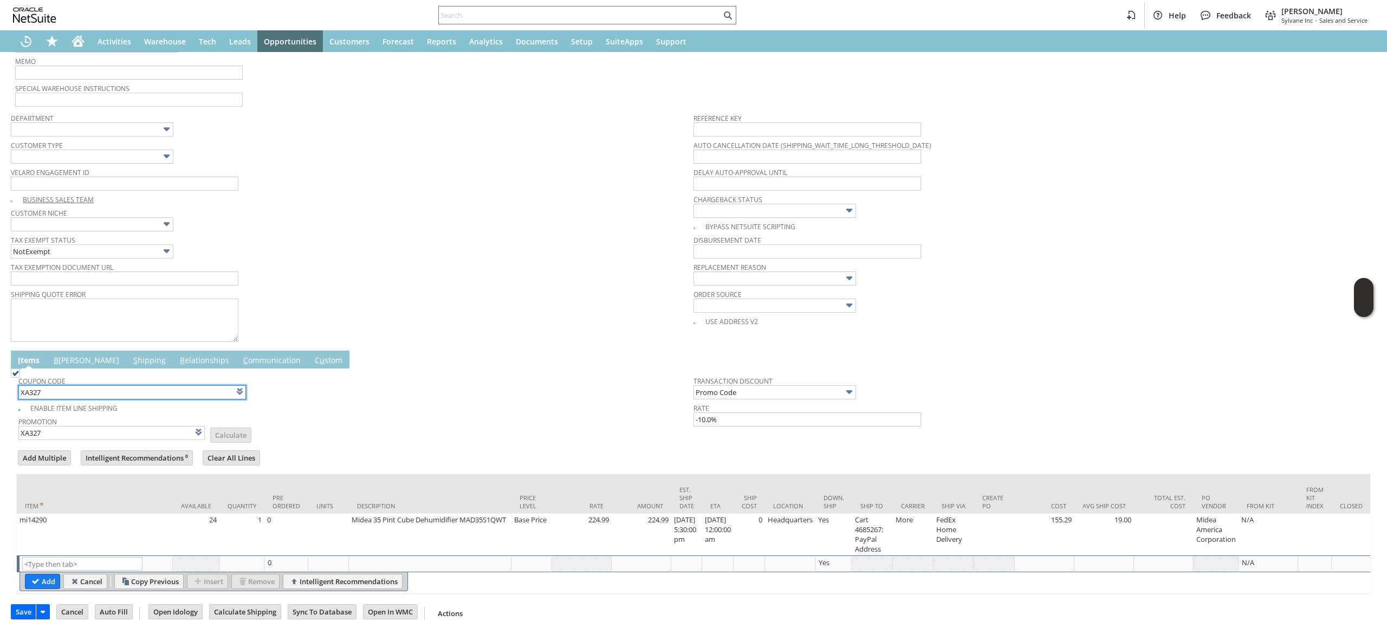
scroll to position [294, 0]
click at [126, 351] on td "S hipping" at bounding box center [149, 360] width 47 height 18
click at [74, 355] on link "B illing" at bounding box center [86, 361] width 71 height 12
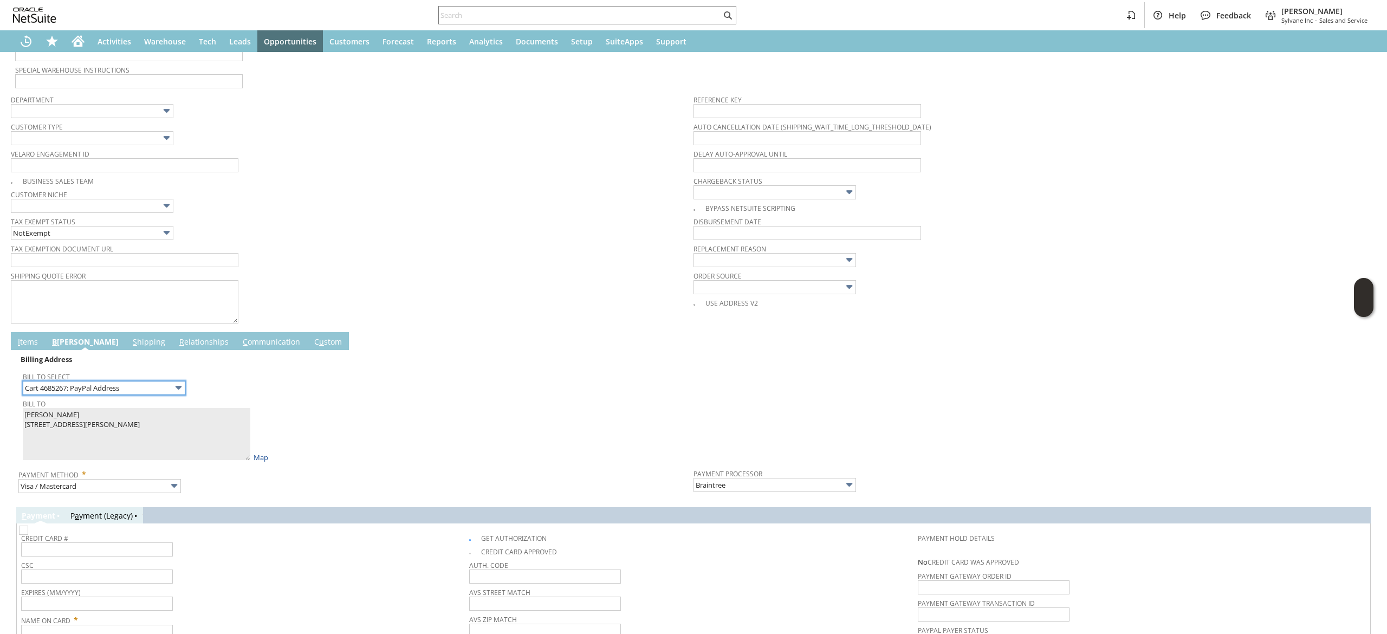
scroll to position [457, 0]
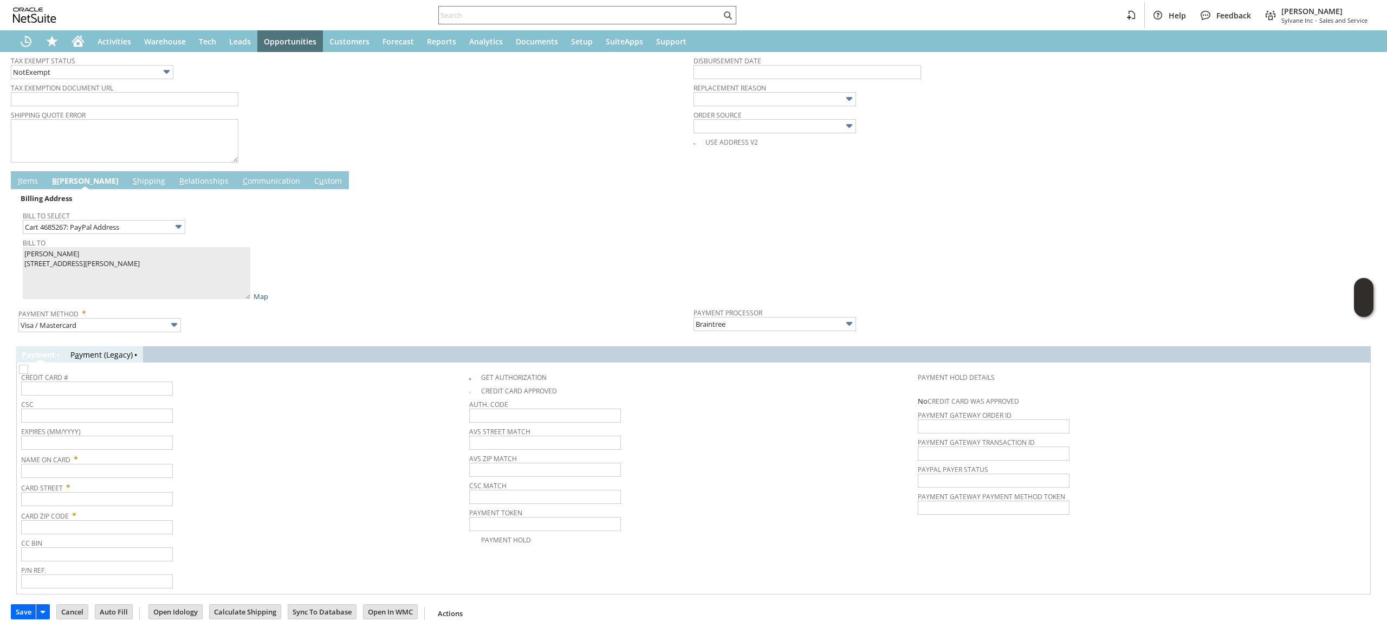
click at [217, 364] on div "Credit Card # CSC Expires (MM/YYYY) Name On Card * Card Street * Card Zip Code …" at bounding box center [694, 478] width 1354 height 231
click at [146, 471] on input "text" at bounding box center [97, 471] width 152 height 14
paste input "Daniel Baugher"
type input "Daniel Baugher"
click at [138, 502] on input "text" at bounding box center [97, 499] width 152 height 14
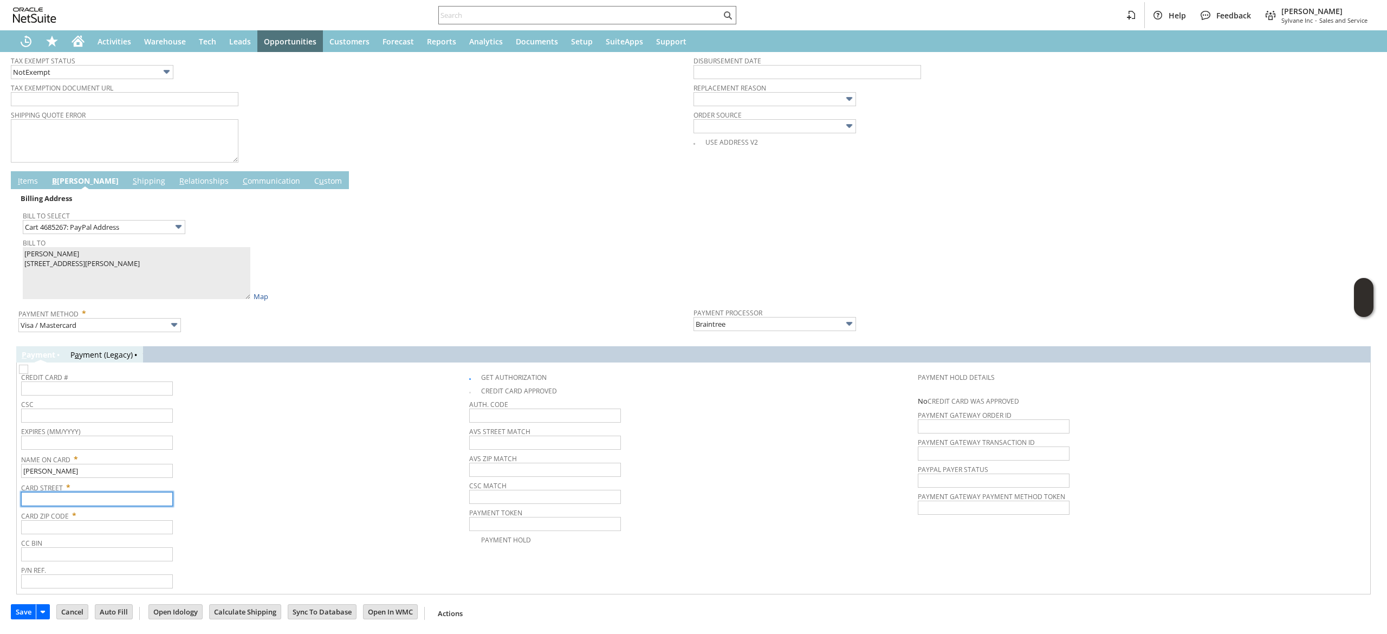
paste input "120 JONES CHAPEL RD"
type input "120 JONES CHAPEL RD"
click at [113, 489] on span "Card Street *" at bounding box center [242, 485] width 443 height 13
click at [117, 520] on span "Card Zip Code *" at bounding box center [242, 513] width 443 height 13
click at [120, 525] on input "text" at bounding box center [97, 527] width 152 height 14
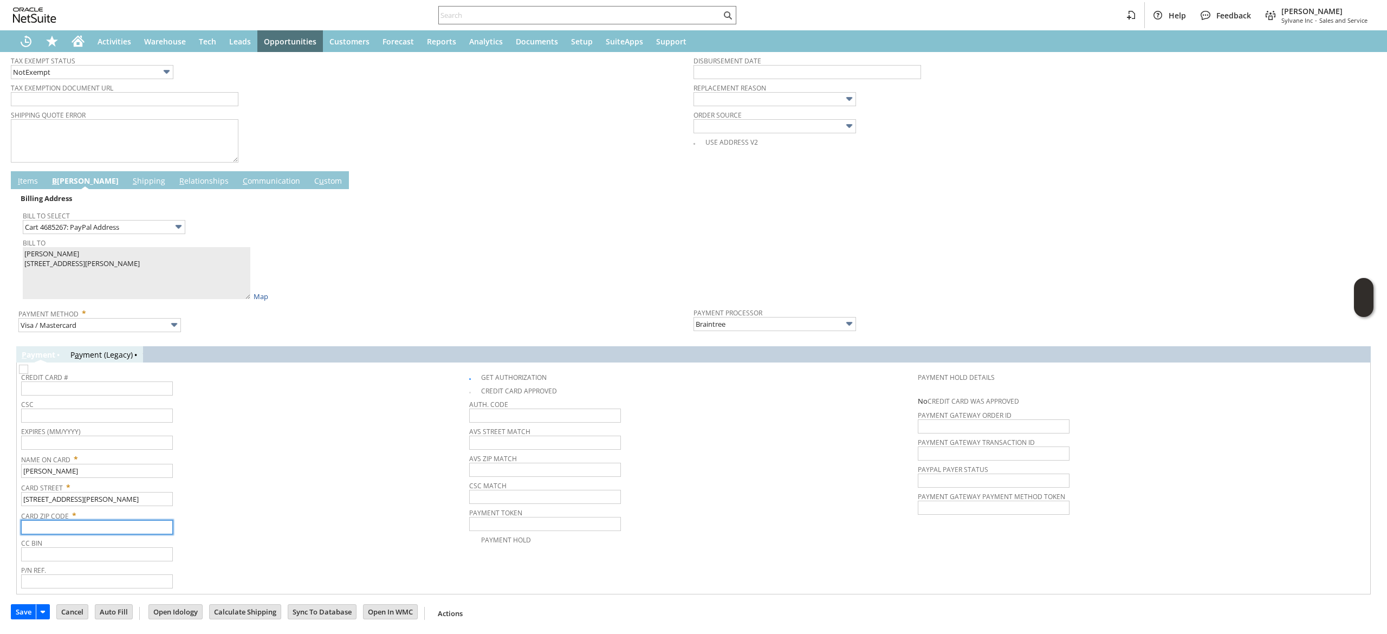
paste input "21921"
type input "21921"
click at [200, 531] on div "Card Zip Code * 21921" at bounding box center [242, 520] width 443 height 27
click at [146, 387] on input "text" at bounding box center [97, 388] width 152 height 14
type input "6011008777319135"
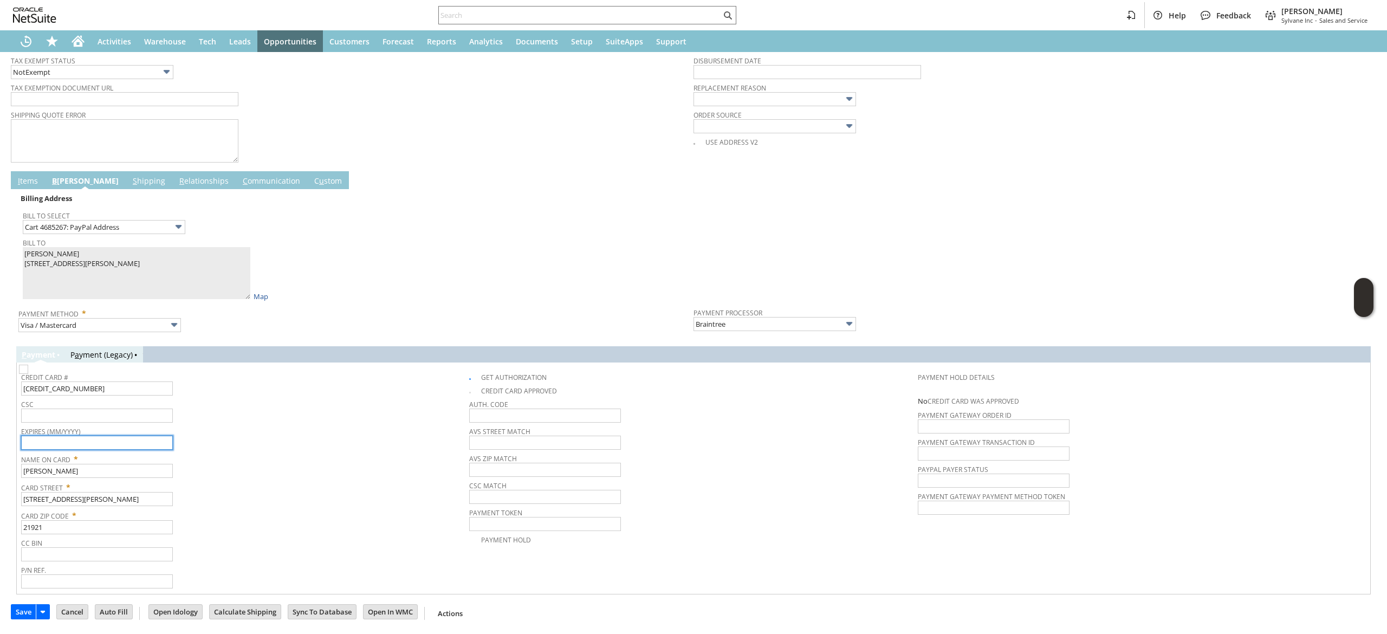
click at [154, 444] on input "text" at bounding box center [97, 443] width 152 height 14
type input "09/2029"
click at [158, 411] on input "text" at bounding box center [97, 416] width 152 height 14
type input "810"
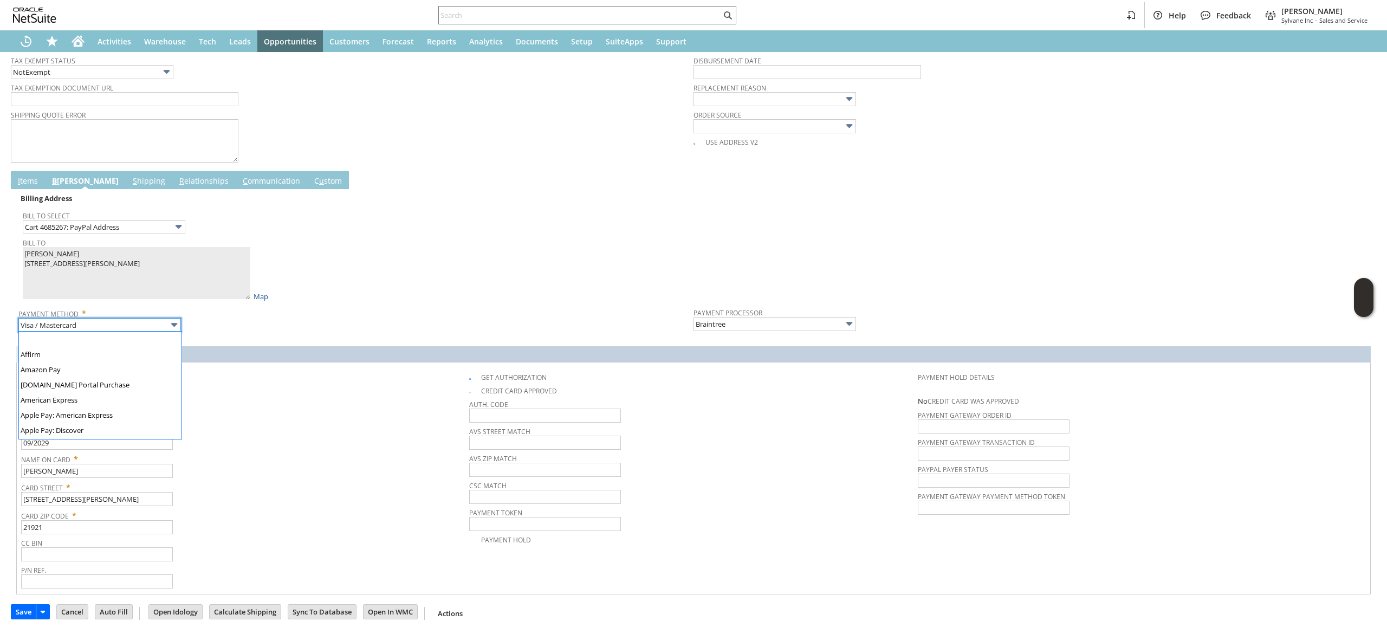
click at [150, 320] on input "Visa / Mastercard" at bounding box center [99, 325] width 163 height 14
type input "Discover"
click at [307, 367] on td "Credit Card # 6011008777319135" at bounding box center [245, 382] width 448 height 30
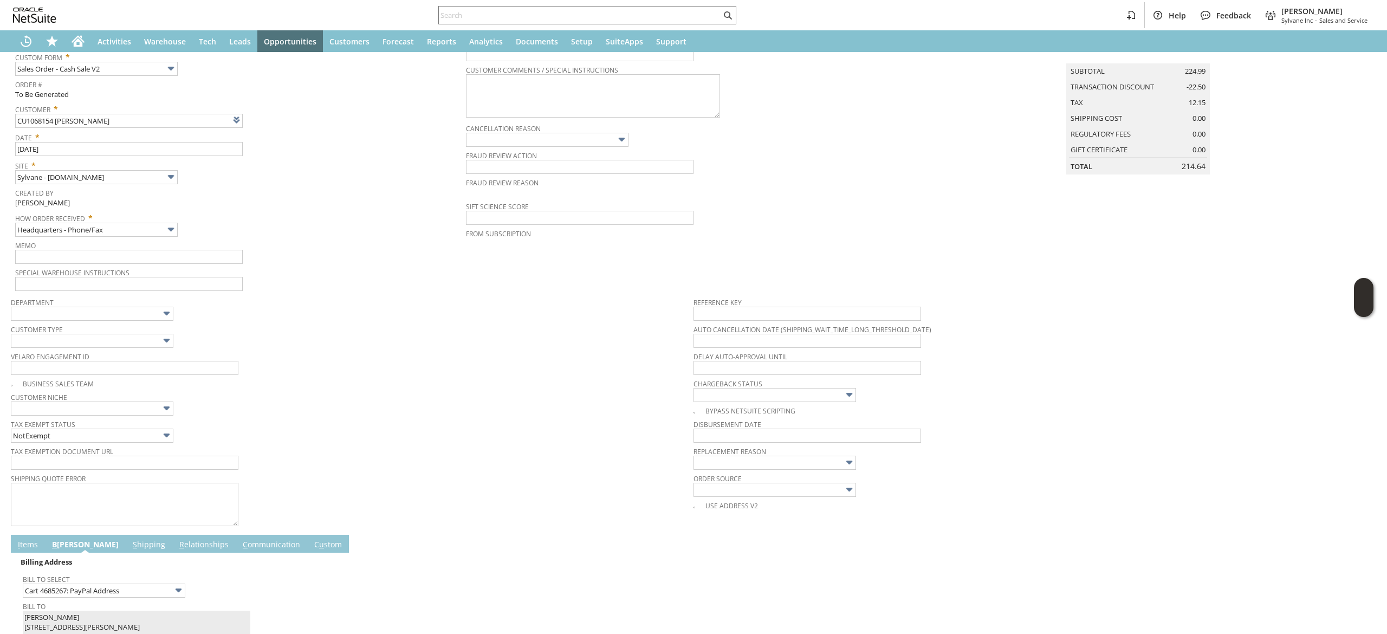
scroll to position [0, 0]
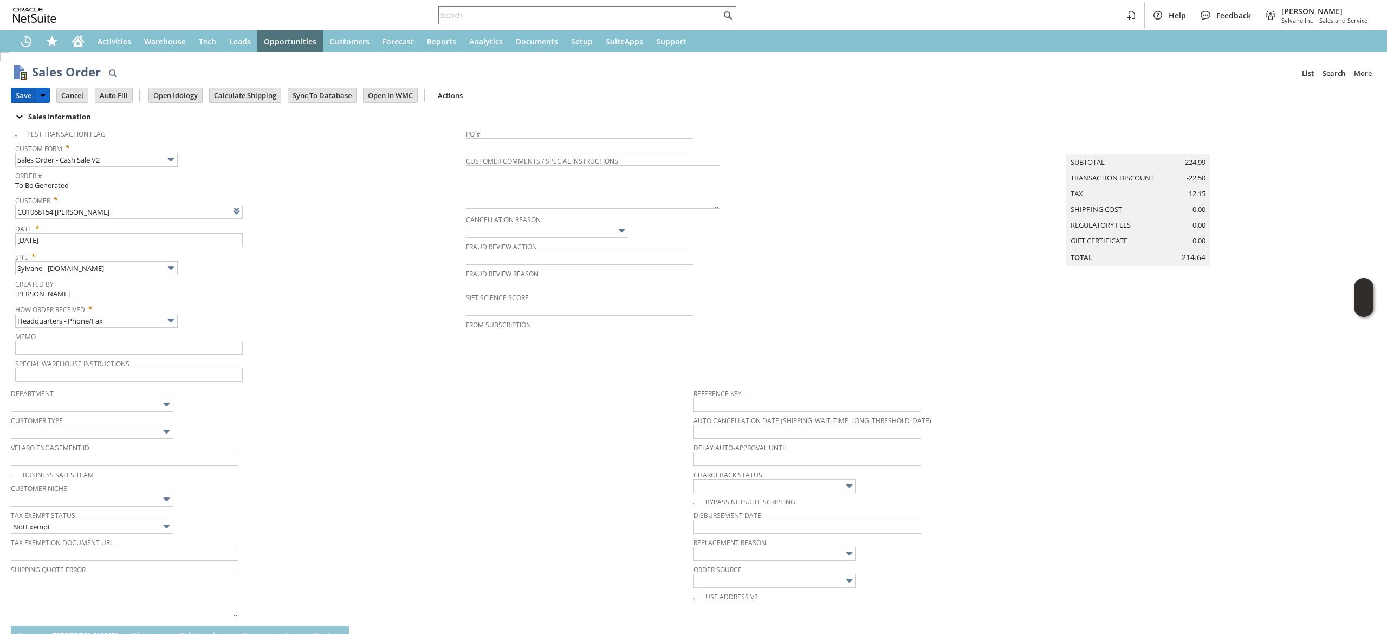
click at [22, 101] on input "Save" at bounding box center [23, 95] width 24 height 14
click at [269, 208] on link at bounding box center [264, 211] width 12 height 12
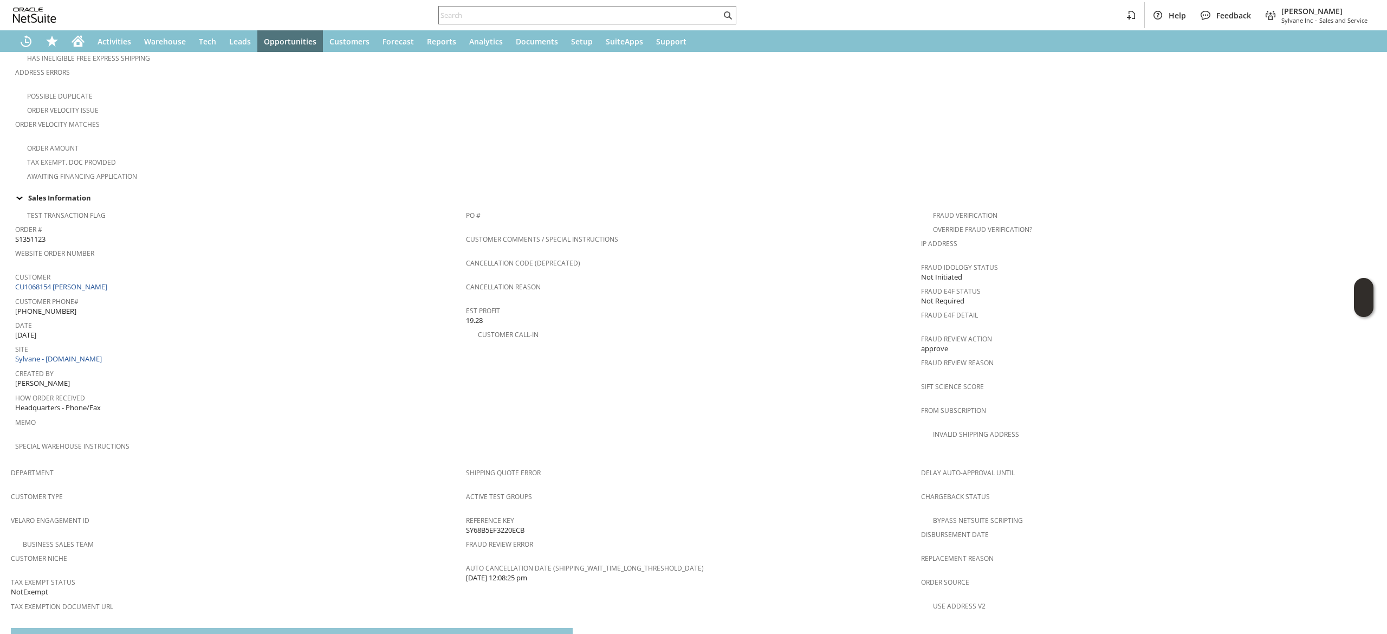
scroll to position [325, 0]
click at [79, 37] on icon "Home" at bounding box center [78, 39] width 12 height 7
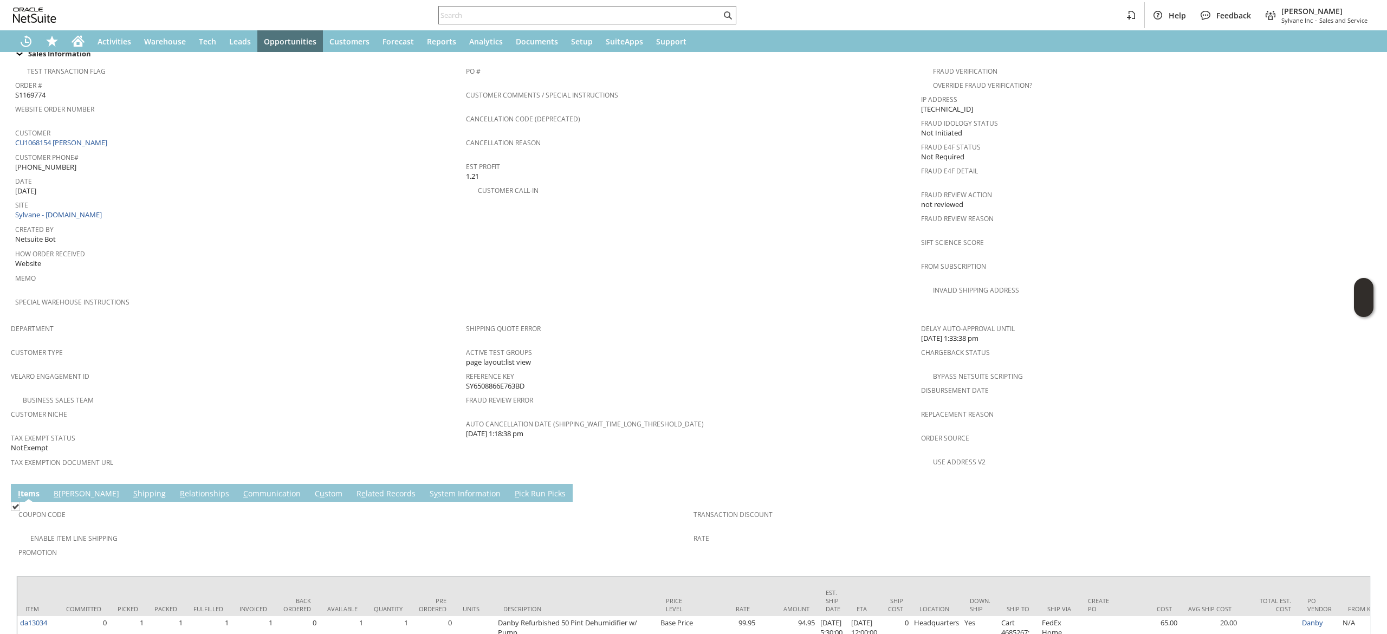
scroll to position [434, 0]
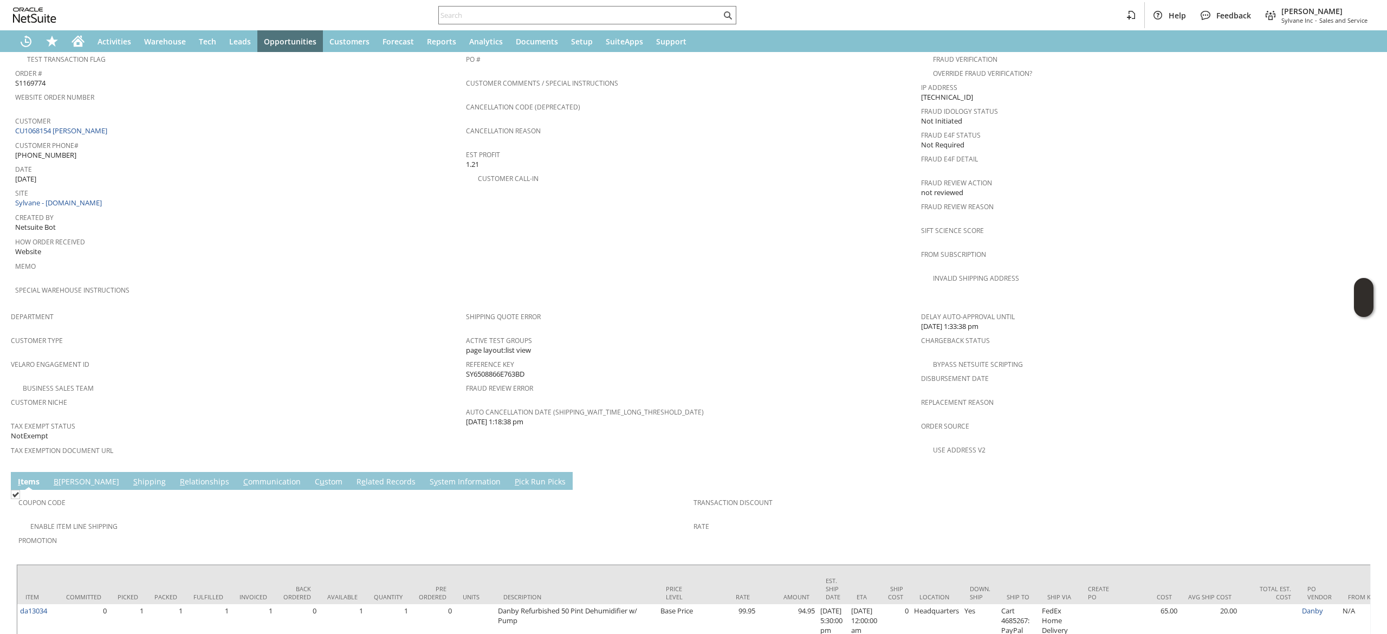
click at [241, 476] on link "C ommunication" at bounding box center [272, 482] width 63 height 12
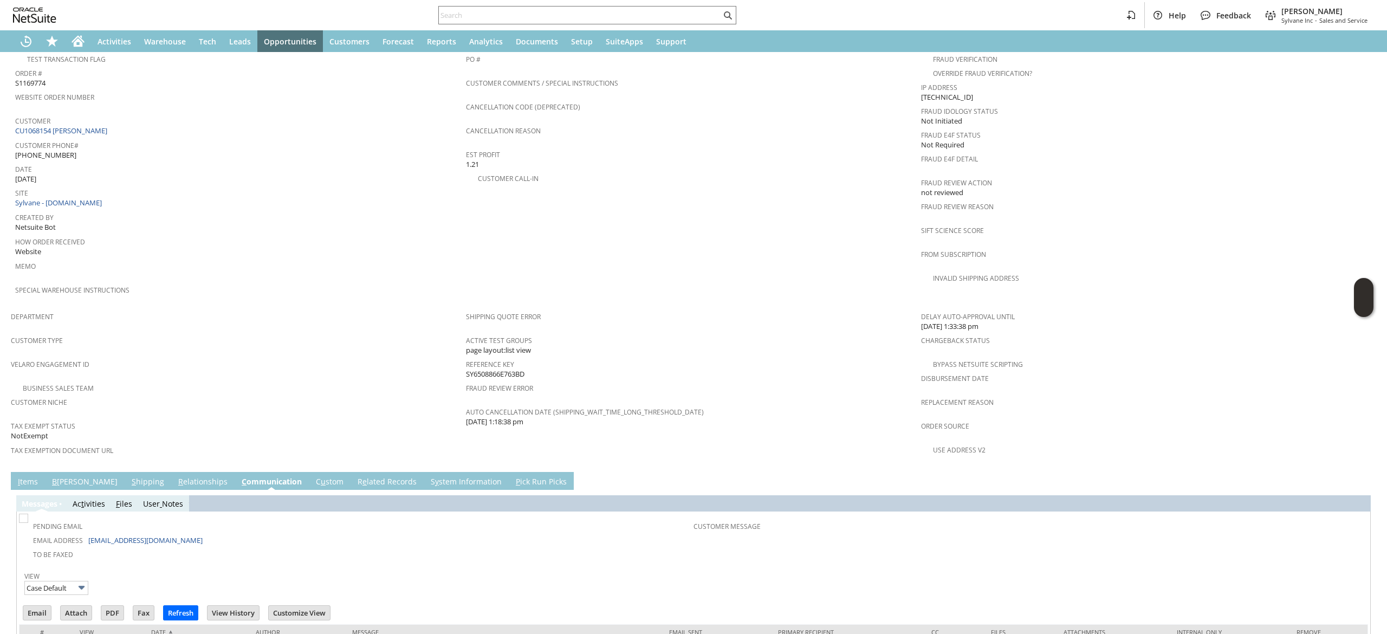
scroll to position [0, 0]
drag, startPoint x: 186, startPoint y: 524, endPoint x: 72, endPoint y: 522, distance: 114.9
click at [72, 547] on td "To Be Faxed" at bounding box center [357, 554] width 672 height 14
click at [174, 516] on td "Pending Email" at bounding box center [357, 524] width 672 height 17
drag, startPoint x: 177, startPoint y: 507, endPoint x: 183, endPoint y: 524, distance: 17.8
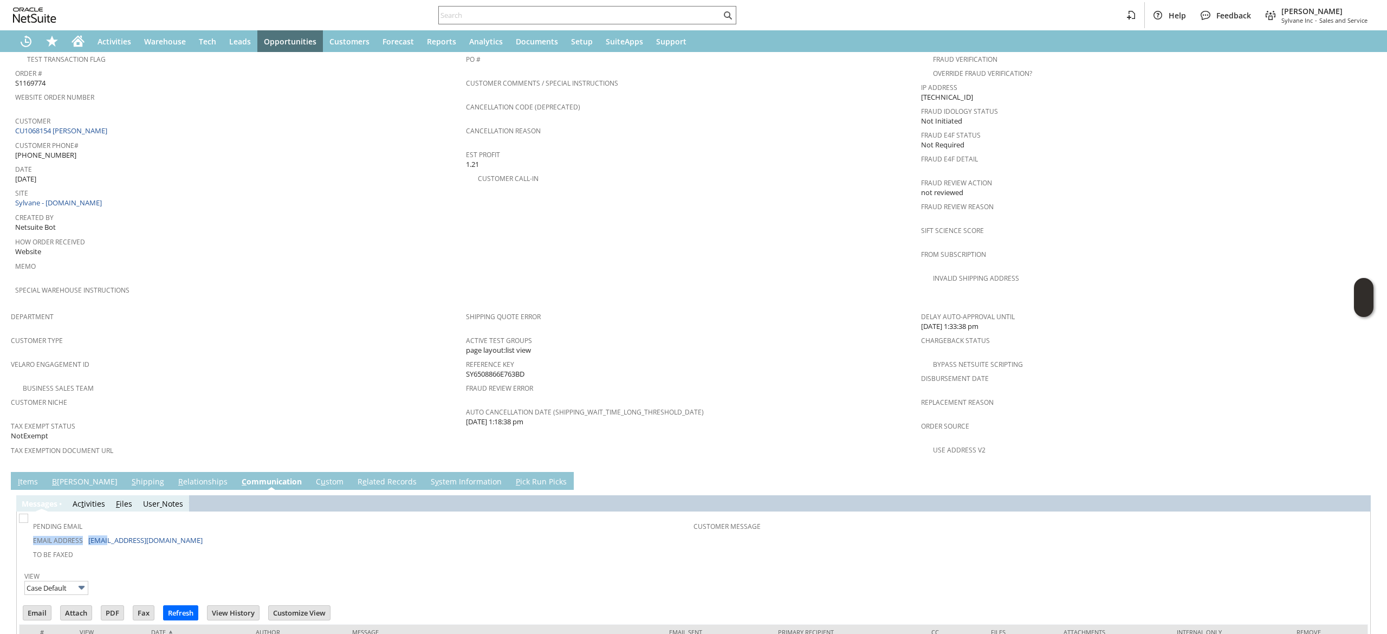
click at [109, 518] on tbody "Pending Email Email Address dan2235@comcast.net To Be Faxed" at bounding box center [357, 538] width 672 height 45
click at [196, 547] on td "To Be Faxed" at bounding box center [357, 554] width 672 height 14
drag, startPoint x: 185, startPoint y: 520, endPoint x: 89, endPoint y: 518, distance: 95.9
click at [89, 533] on td "Email Address dan2235@comcast.net" at bounding box center [357, 540] width 672 height 14
copy link "dan2235@comcast.net"
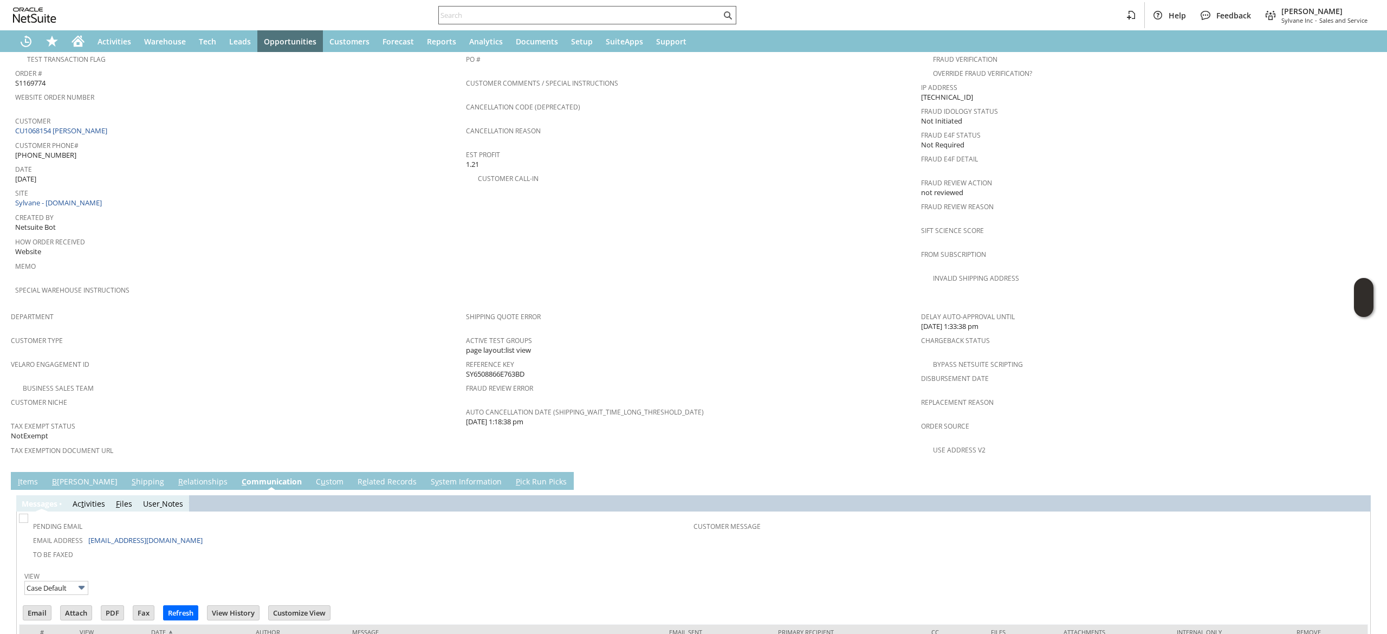
click at [565, 20] on input "text" at bounding box center [580, 15] width 282 height 13
paste input "dan2235@comcast.net"
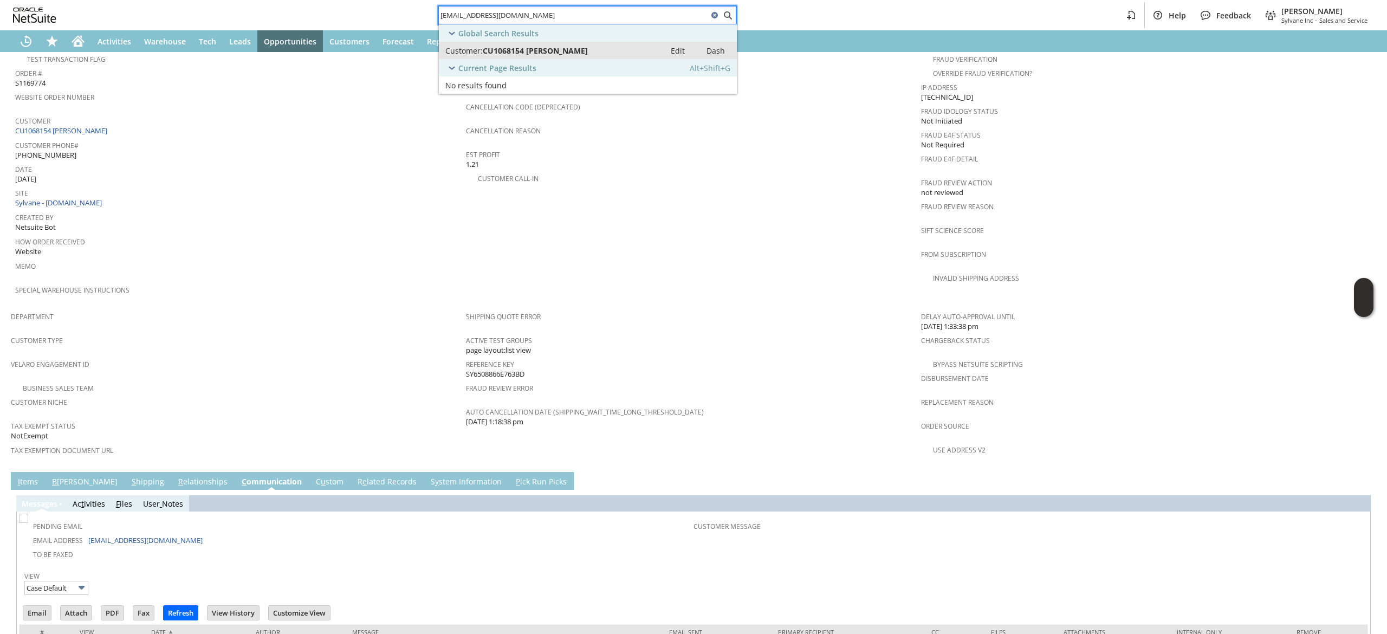
click at [553, 50] on span "CU1068154 Daniel Baugher" at bounding box center [535, 51] width 105 height 10
click at [103, 140] on div "Customer Phone# (443) 406-1444" at bounding box center [237, 149] width 445 height 23
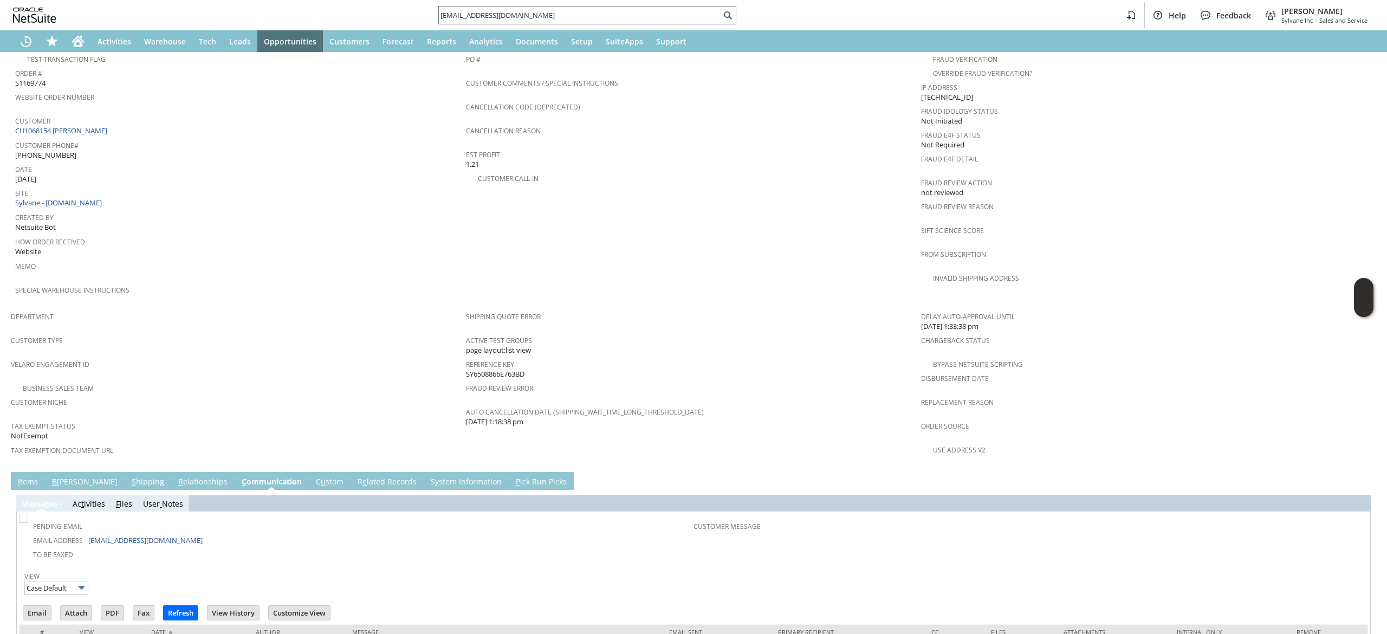
click at [103, 140] on div "Customer Phone# (443) 406-1444" at bounding box center [237, 149] width 445 height 23
copy tbody "[PHONE_NUMBER]"
click at [538, 16] on input "dan2235@comcast.net" at bounding box center [580, 15] width 282 height 13
click at [538, 16] on input "dan2235@comcast.net" at bounding box center [573, 15] width 269 height 13
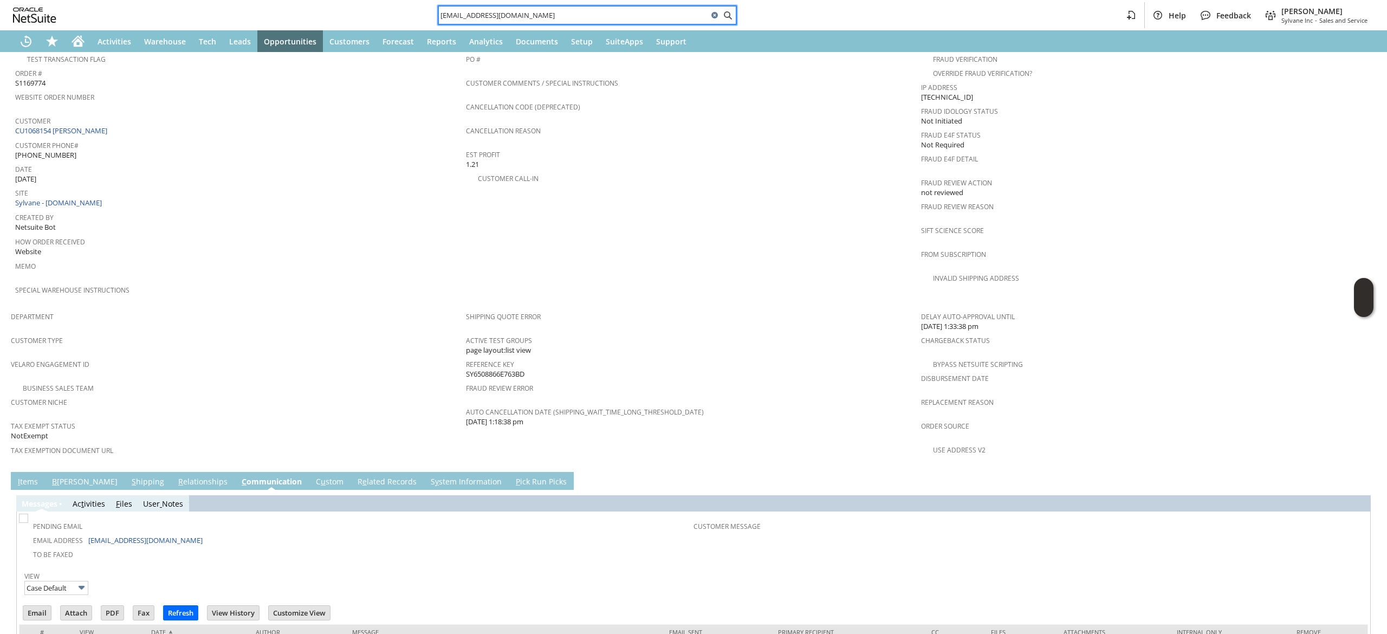
paste input "[PHONE_NUMBER]"
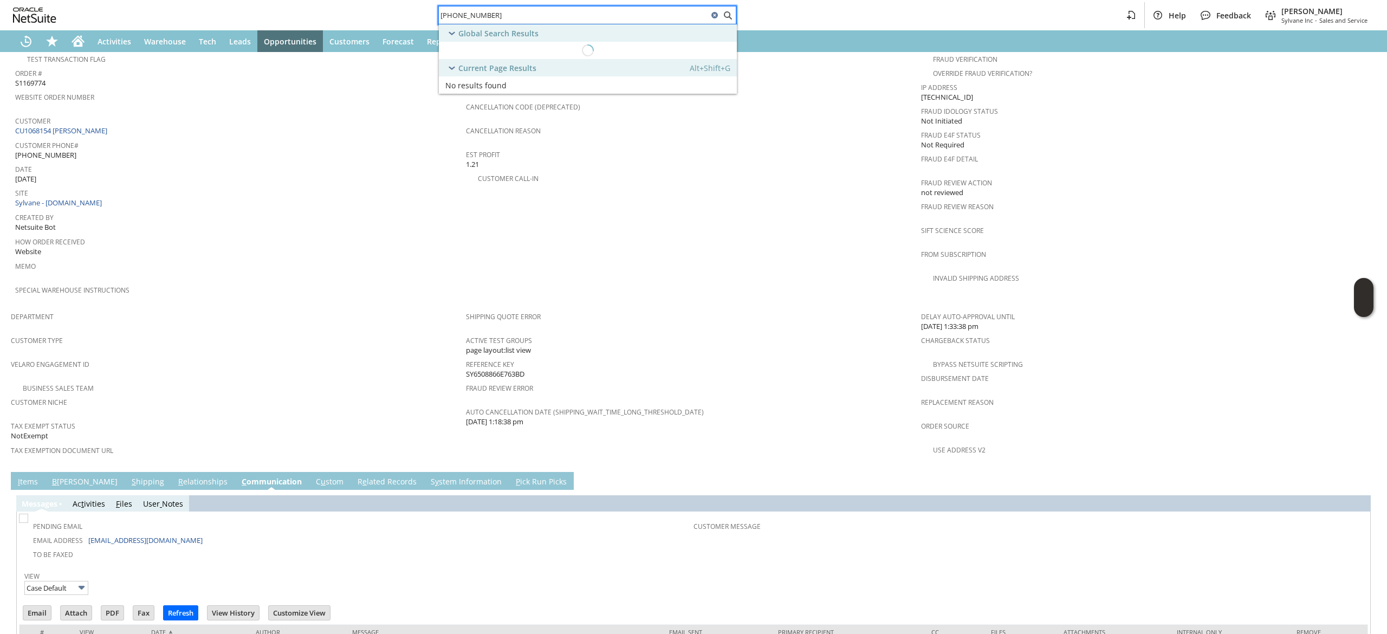
click at [539, 16] on input "[PHONE_NUMBER]" at bounding box center [573, 15] width 269 height 13
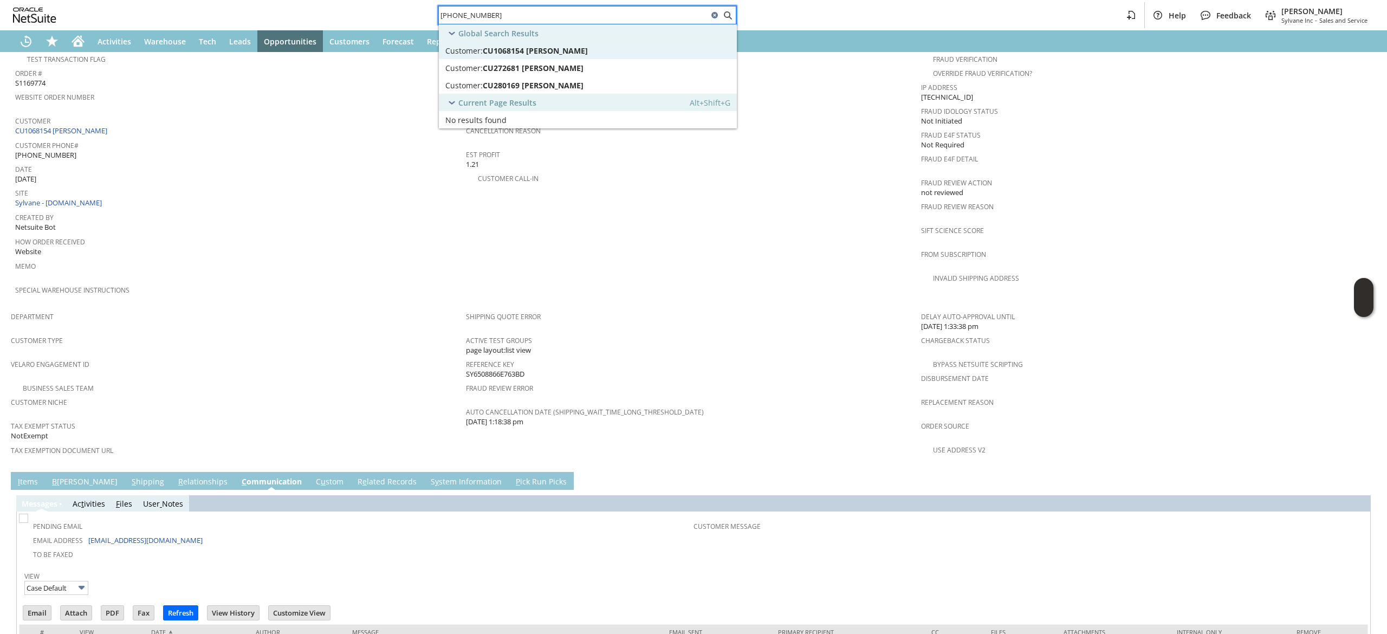
type input "[PHONE_NUMBER]"
drag, startPoint x: 540, startPoint y: 30, endPoint x: 489, endPoint y: 74, distance: 67.3
click at [489, 74] on link "Customer: CU272681 Daniel Baugher Edit Dash" at bounding box center [588, 67] width 298 height 17
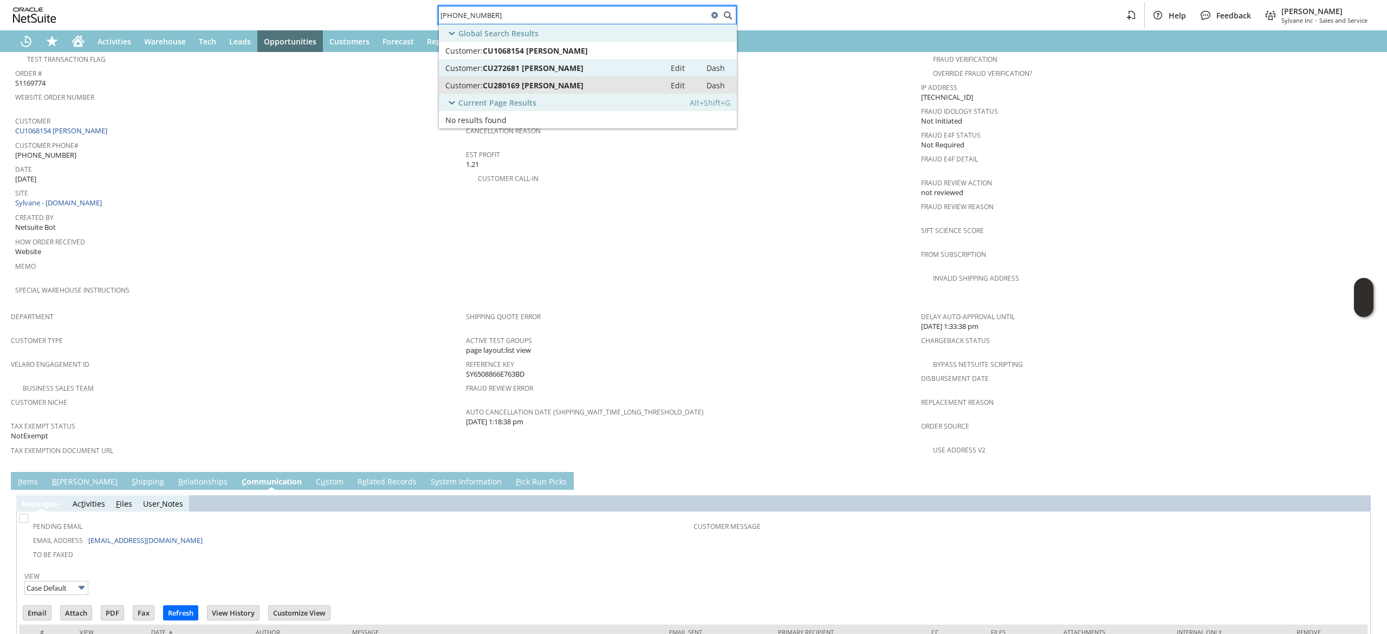
click at [495, 80] on span "CU280169 [PERSON_NAME]" at bounding box center [533, 85] width 101 height 10
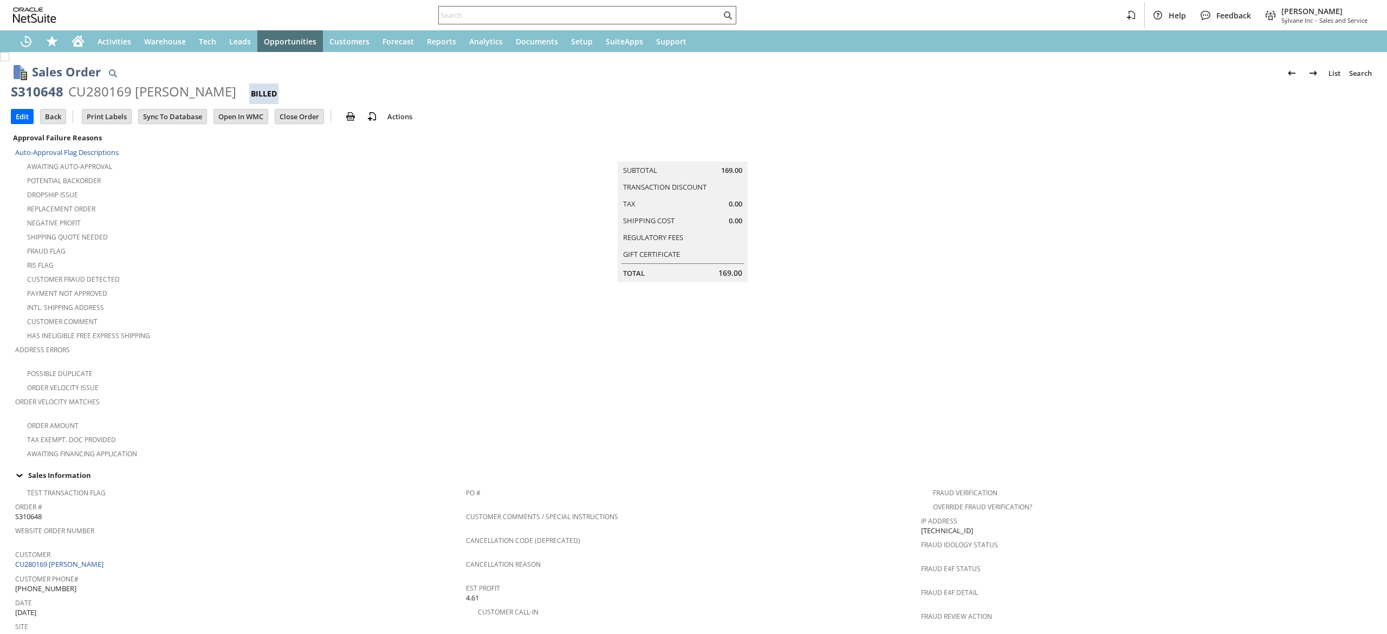
scroll to position [456, 0]
